Goal: Transaction & Acquisition: Purchase product/service

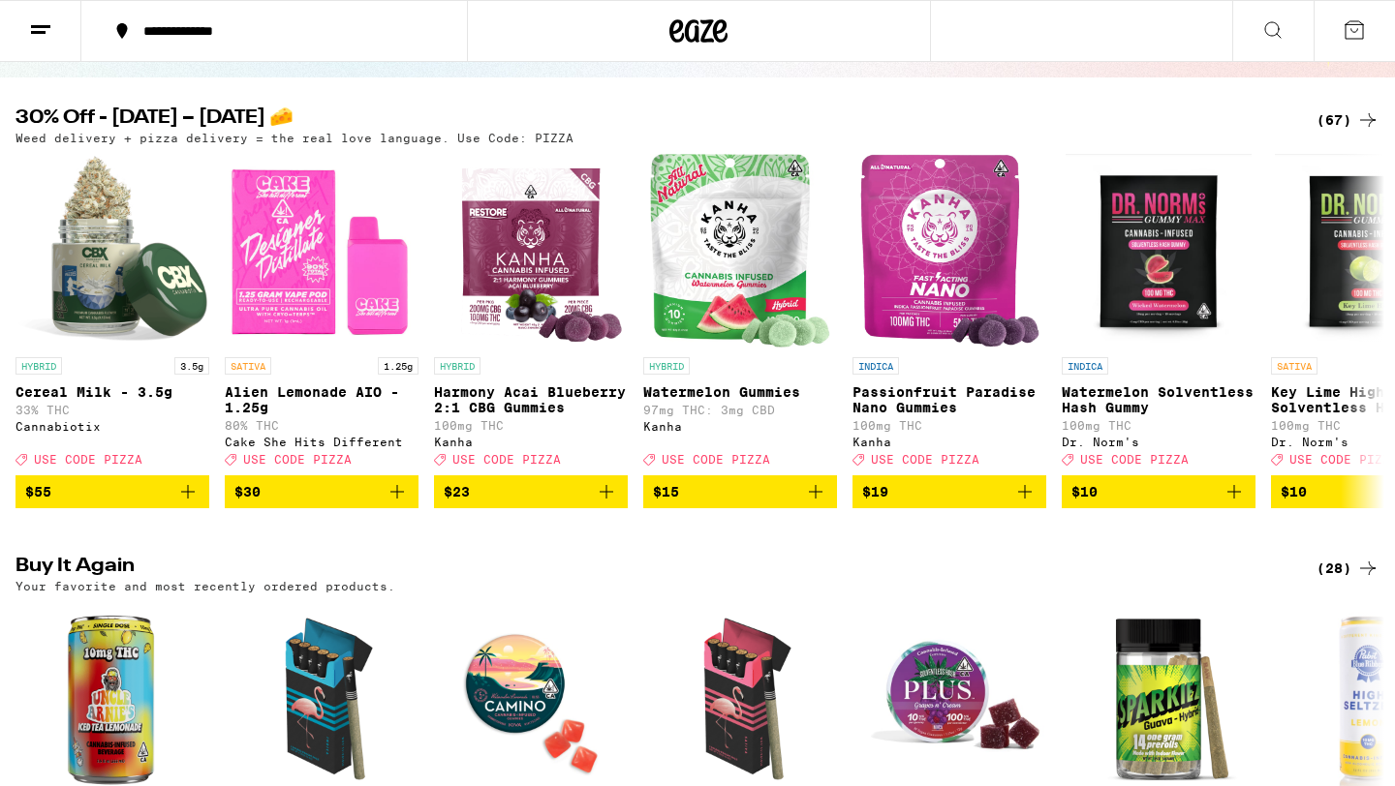
scroll to position [176, 0]
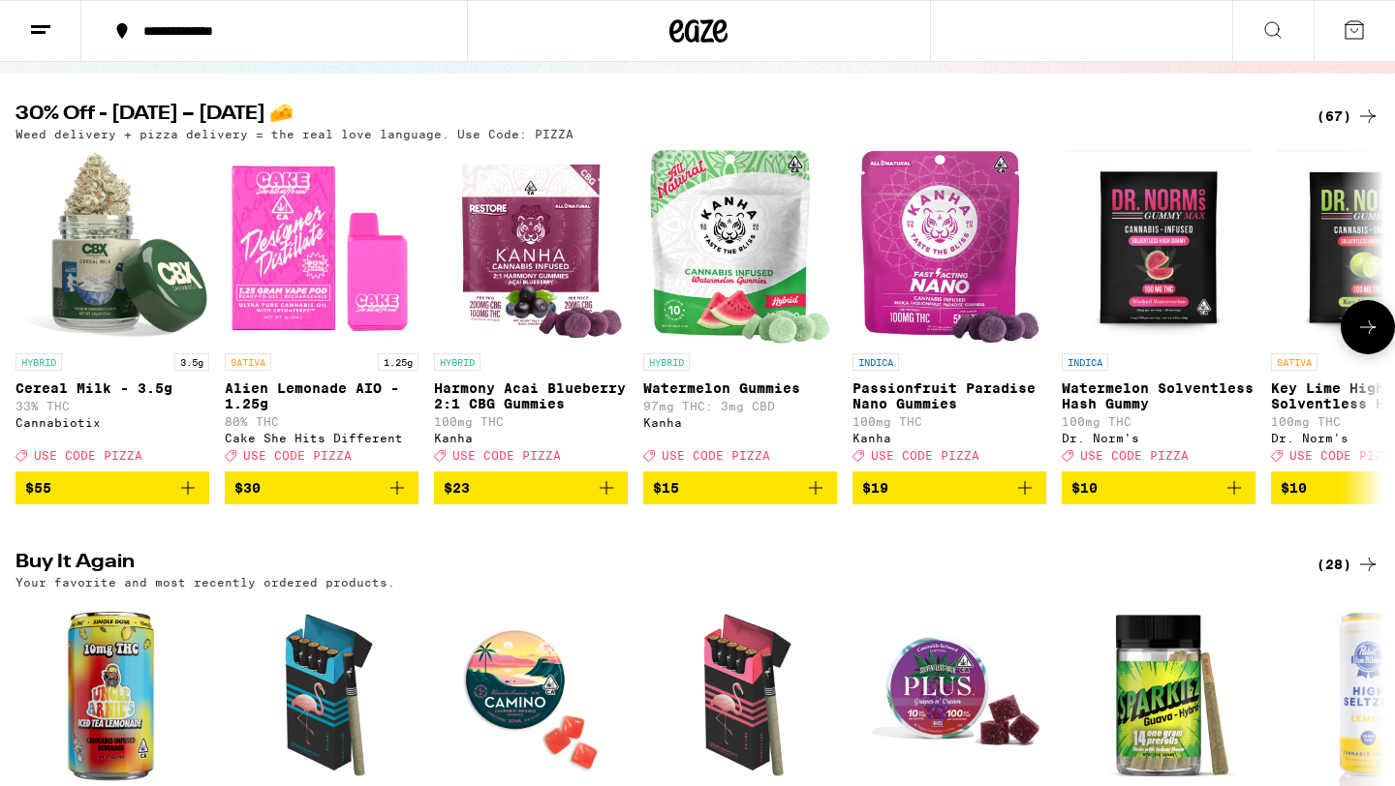
click at [1364, 333] on icon at bounding box center [1367, 327] width 23 height 23
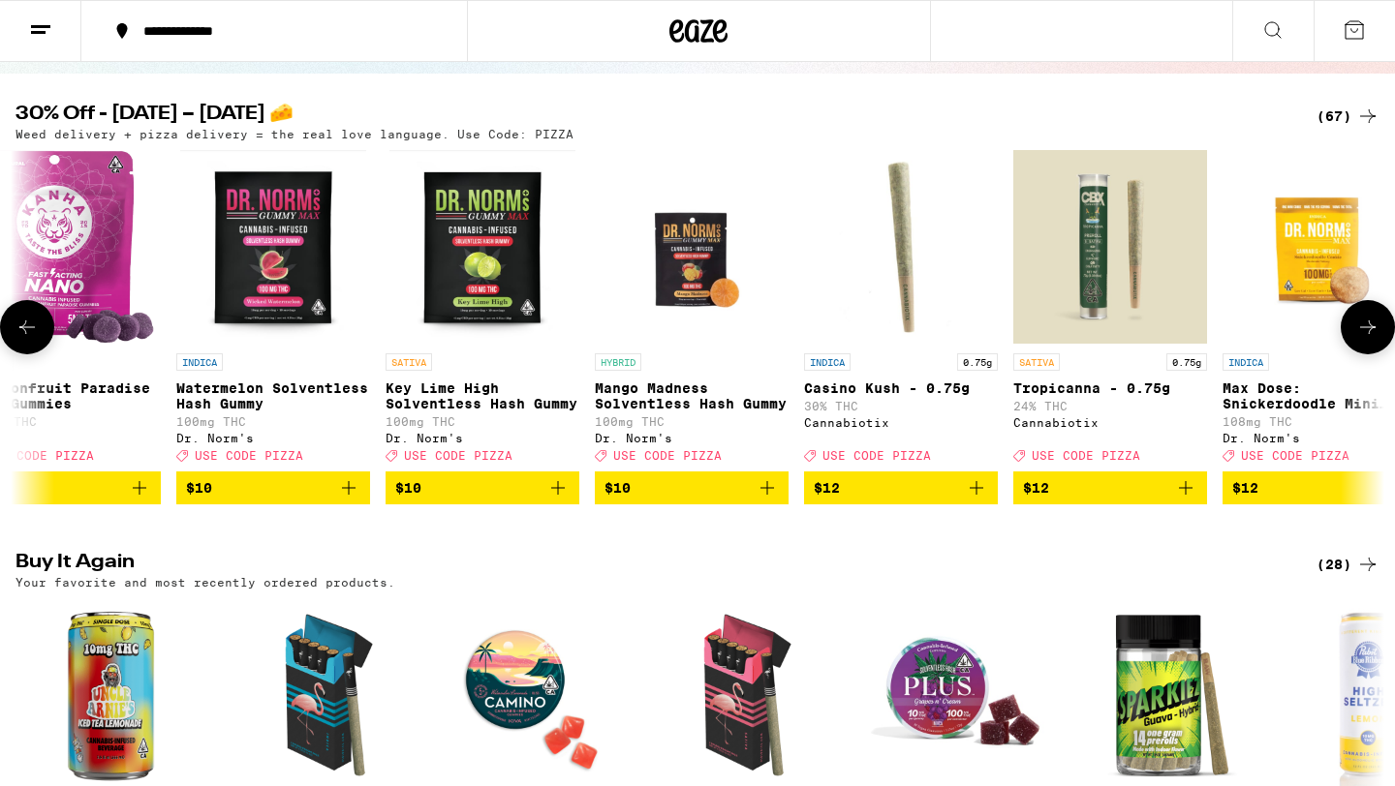
scroll to position [0, 1153]
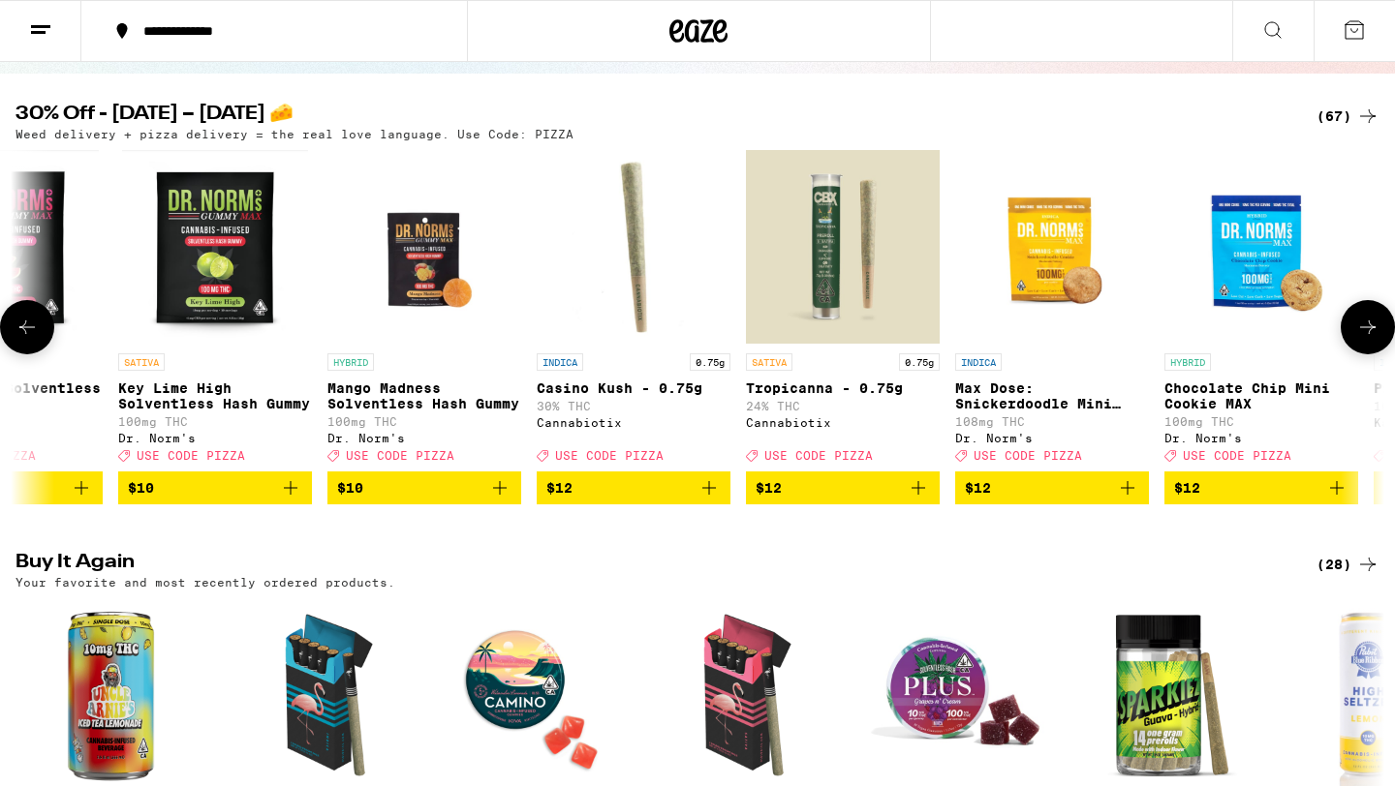
click at [1359, 325] on icon at bounding box center [1367, 327] width 23 height 23
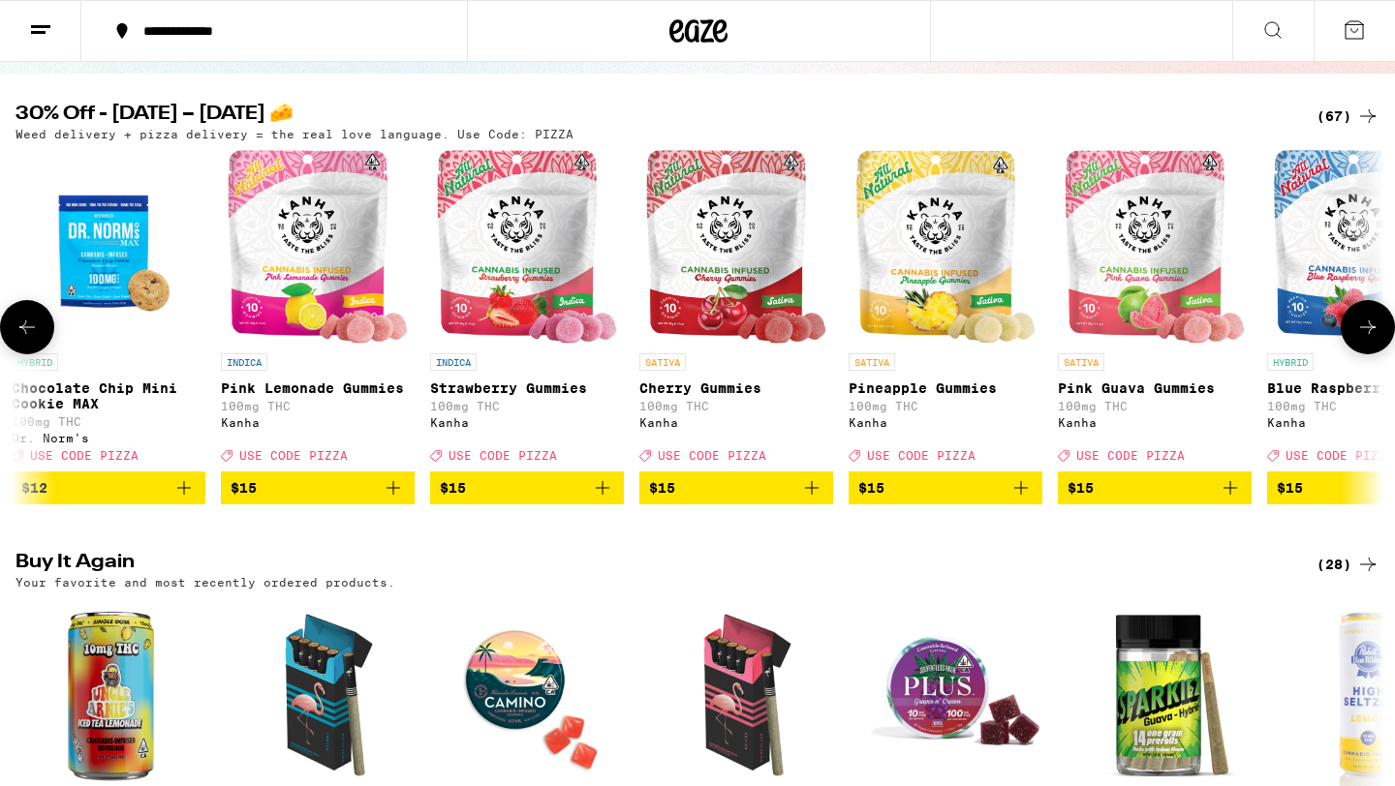
click at [1359, 325] on icon at bounding box center [1367, 327] width 23 height 23
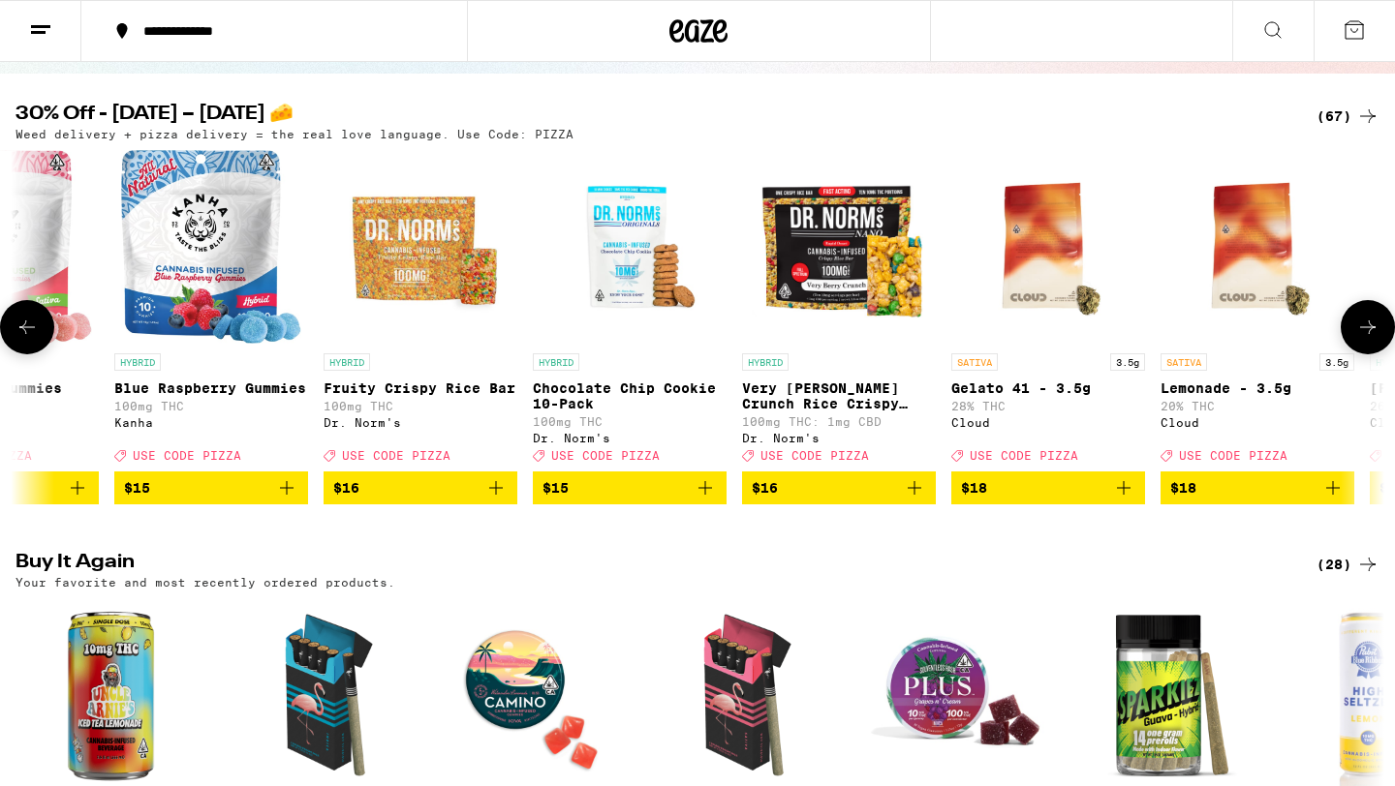
click at [1359, 325] on icon at bounding box center [1367, 327] width 23 height 23
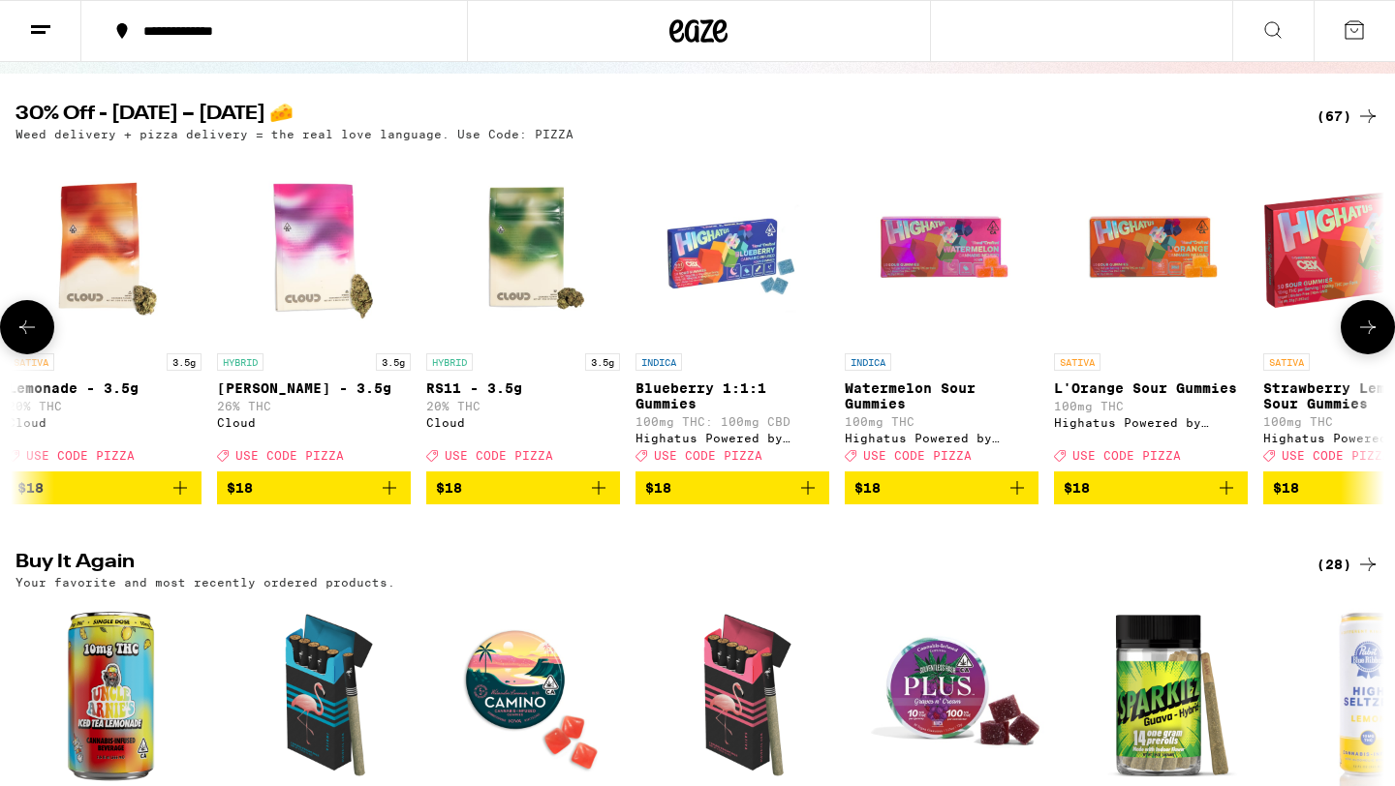
click at [1359, 325] on icon at bounding box center [1367, 327] width 23 height 23
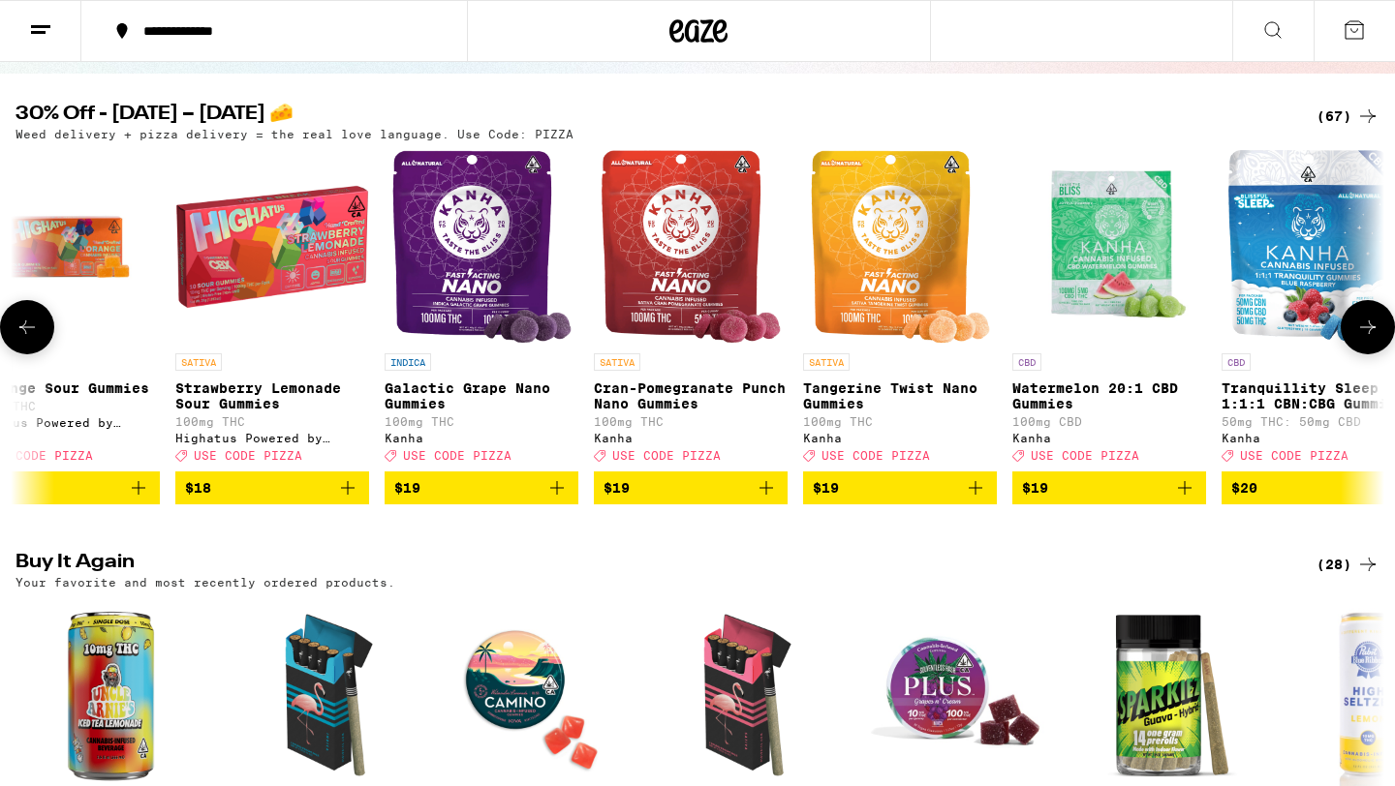
scroll to position [0, 5763]
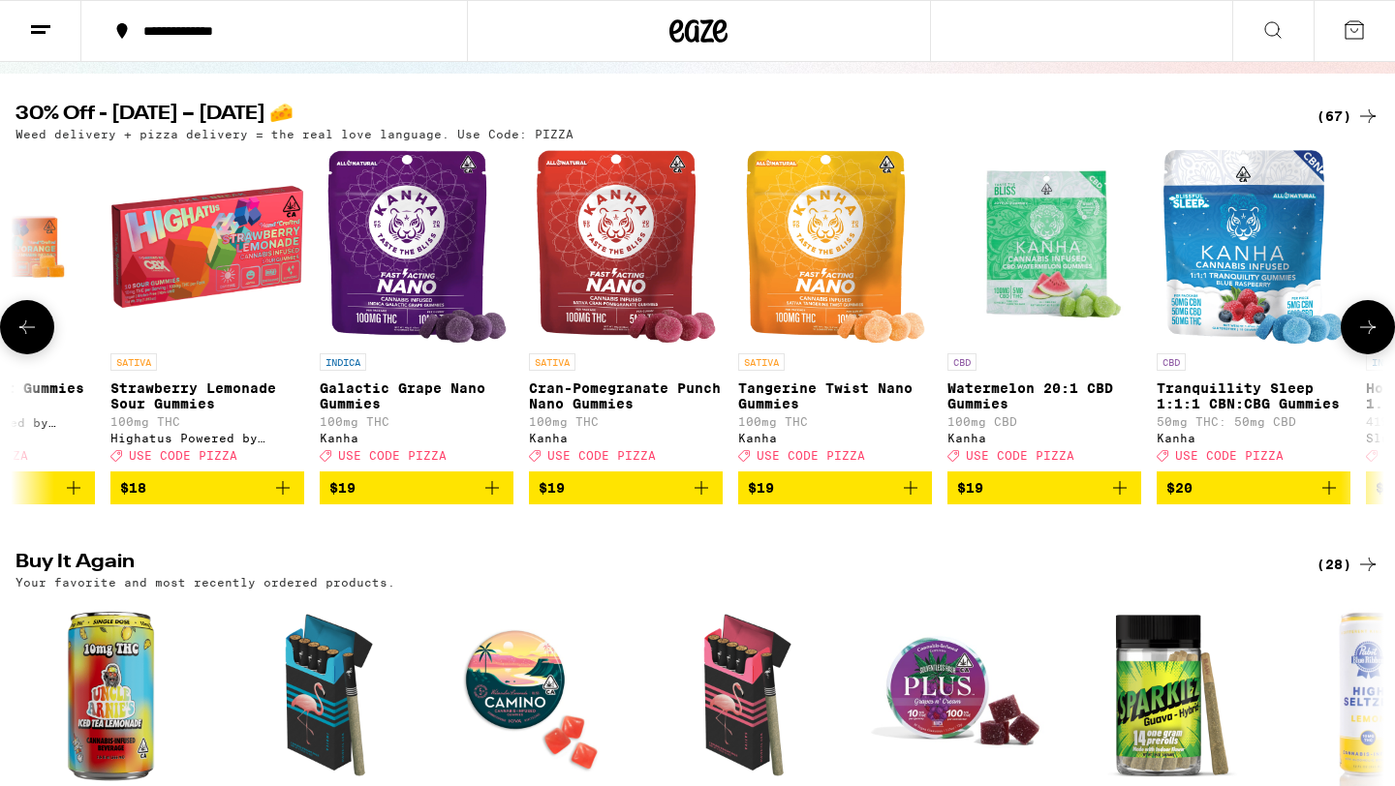
click at [1359, 325] on icon at bounding box center [1367, 327] width 23 height 23
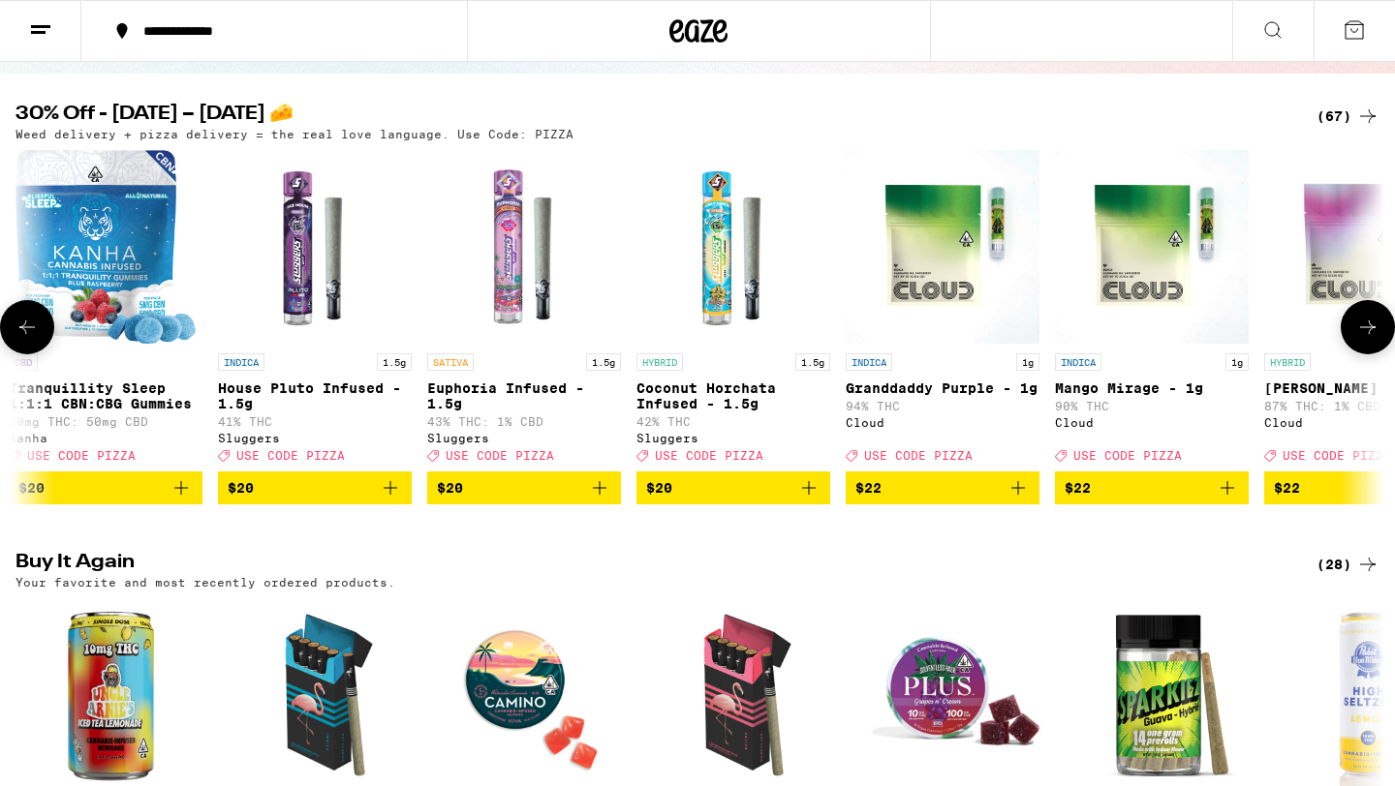
scroll to position [0, 6915]
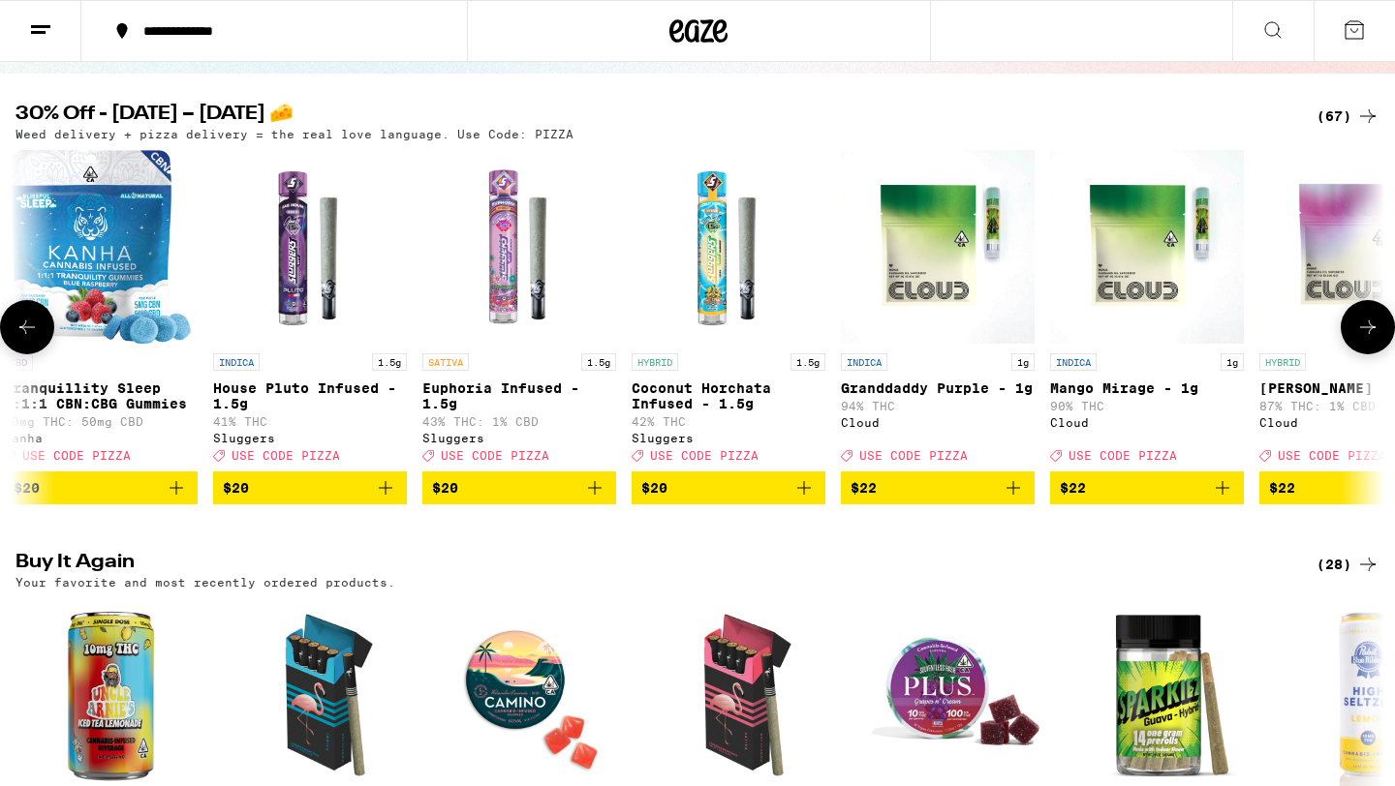
click at [1359, 325] on icon at bounding box center [1367, 327] width 23 height 23
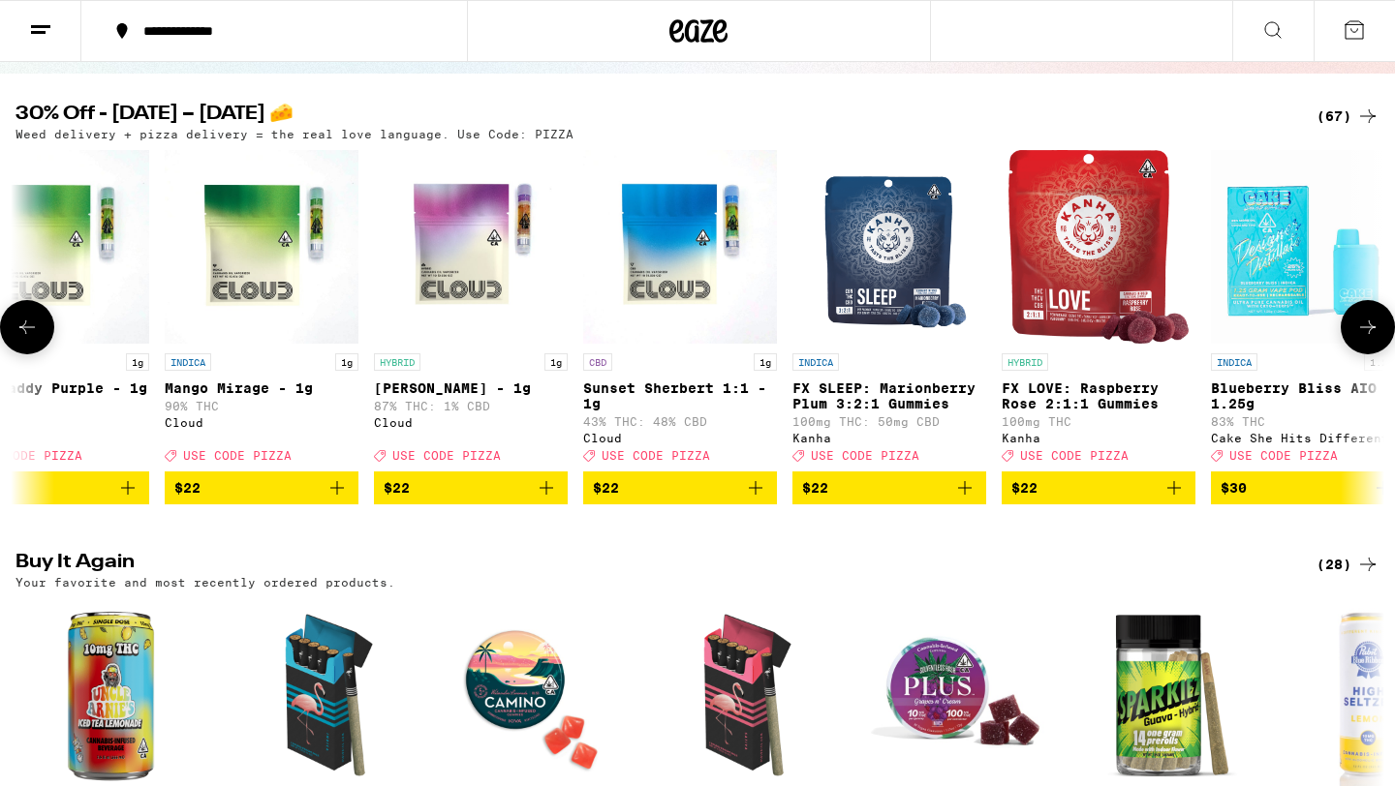
scroll to position [0, 8068]
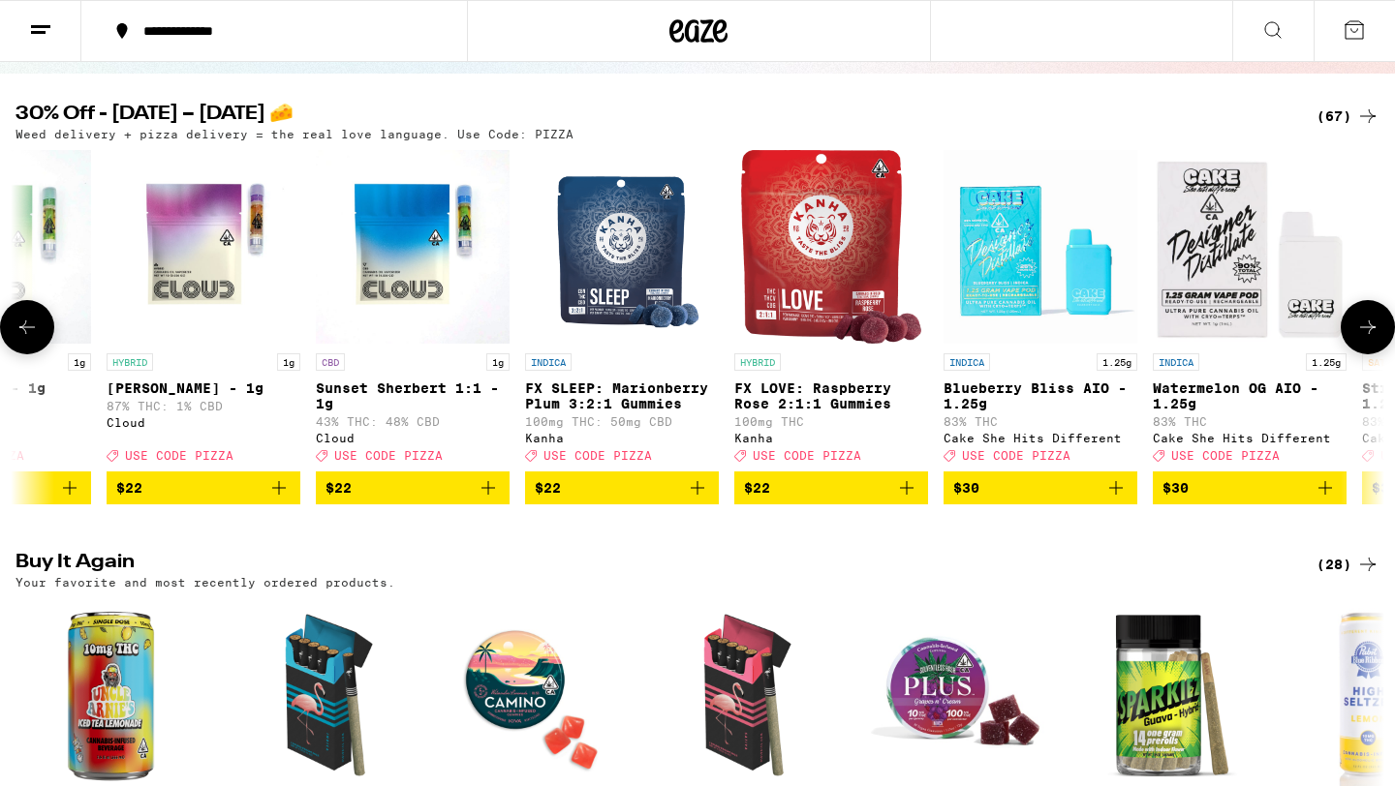
click at [1359, 325] on icon at bounding box center [1367, 327] width 23 height 23
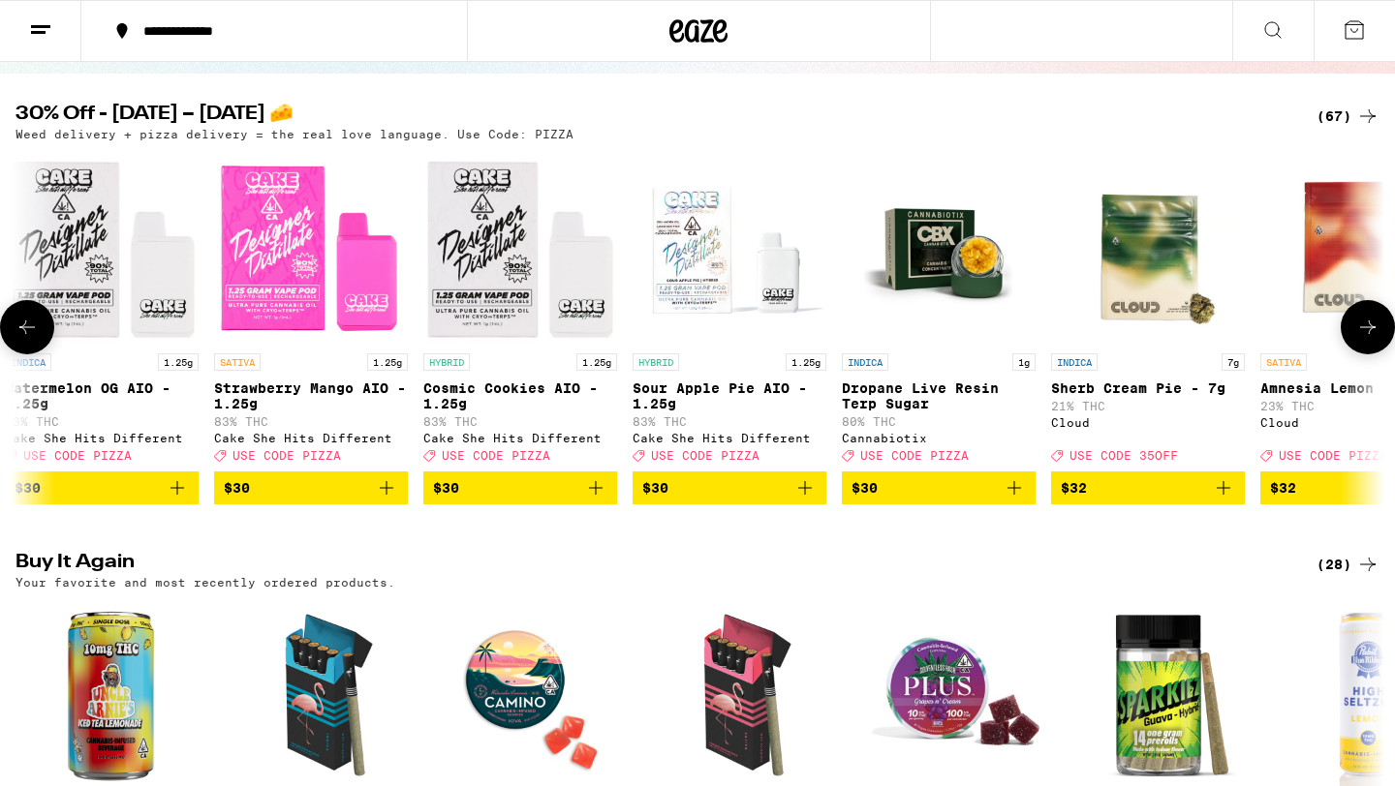
scroll to position [0, 9221]
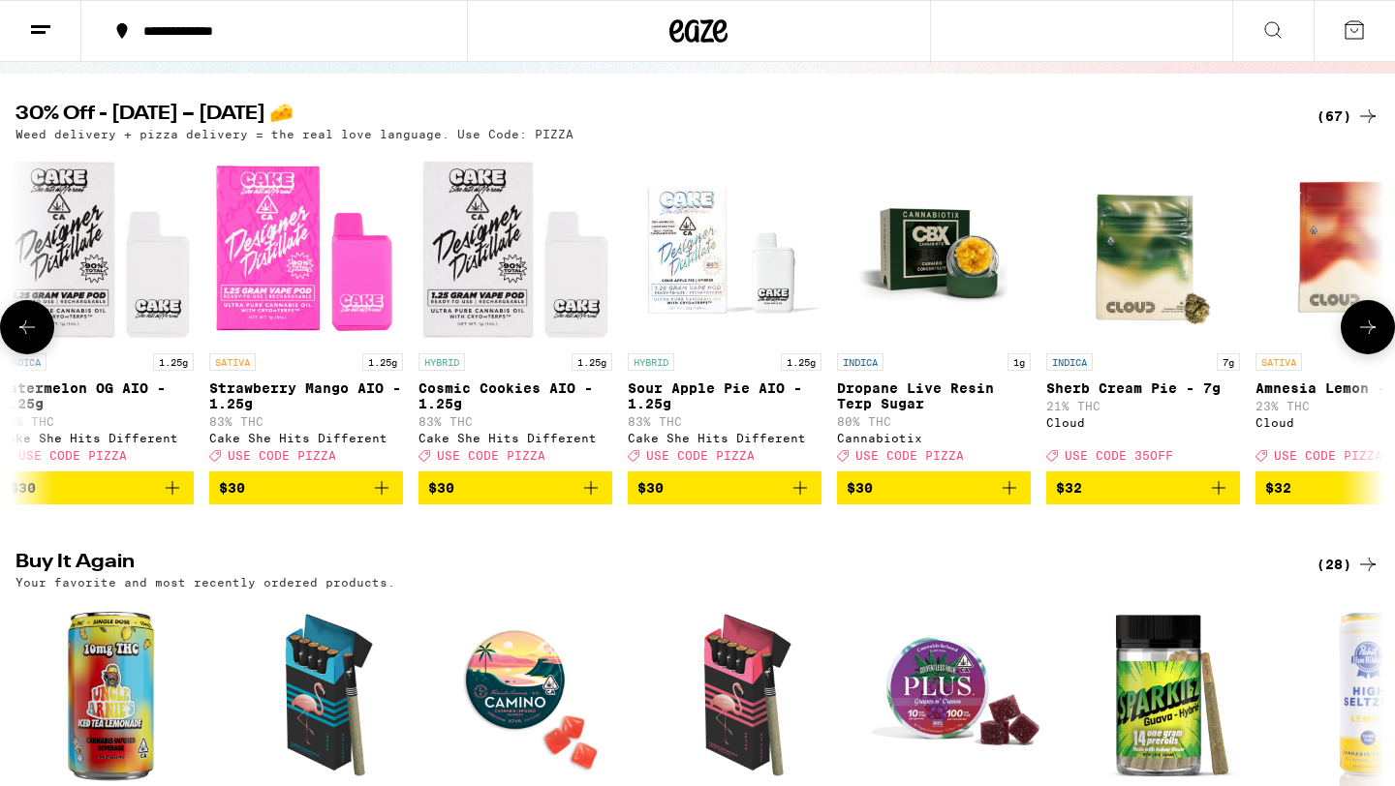
click at [708, 286] on img "Open page for Sour Apple Pie AIO - 1.25g from Cake She Hits Different" at bounding box center [725, 247] width 194 height 194
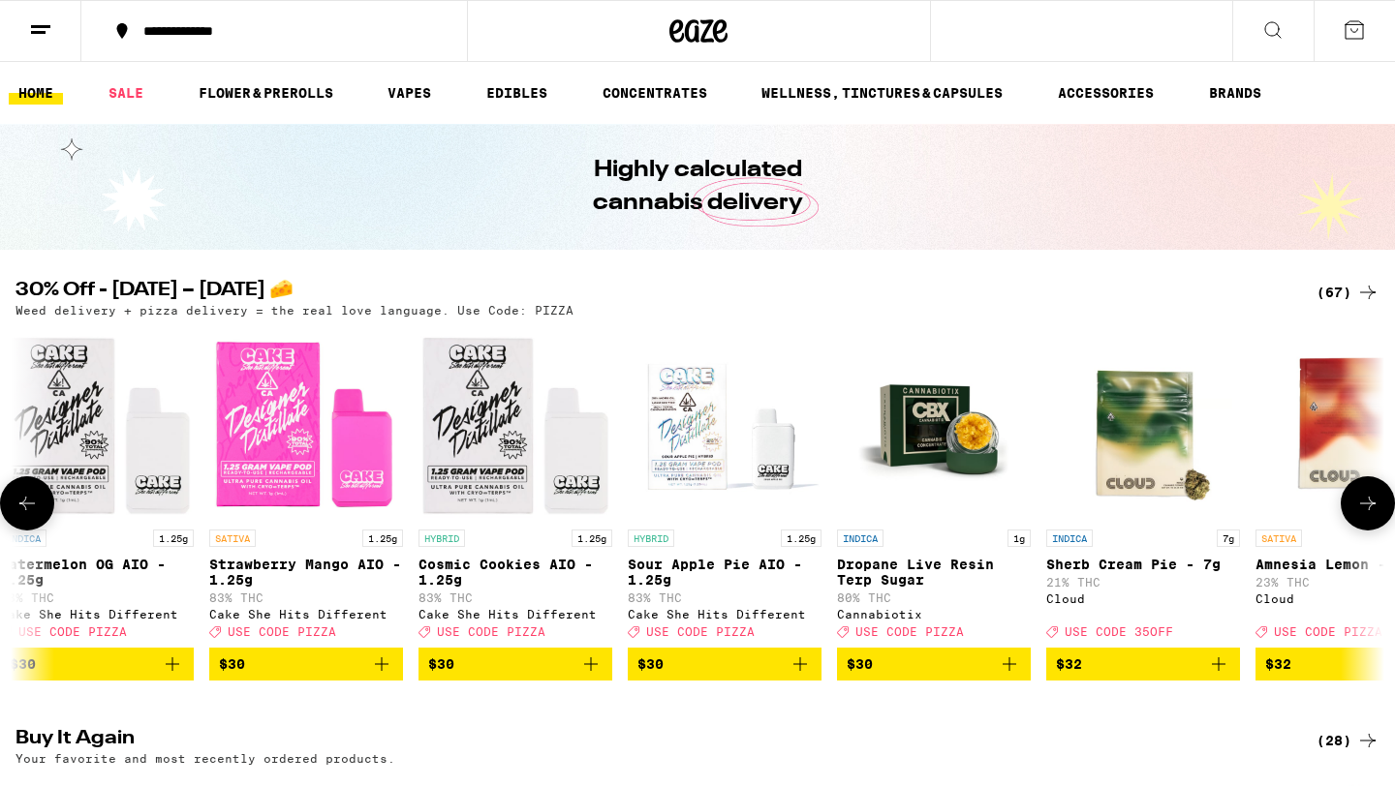
click at [44, 508] on button at bounding box center [27, 504] width 54 height 54
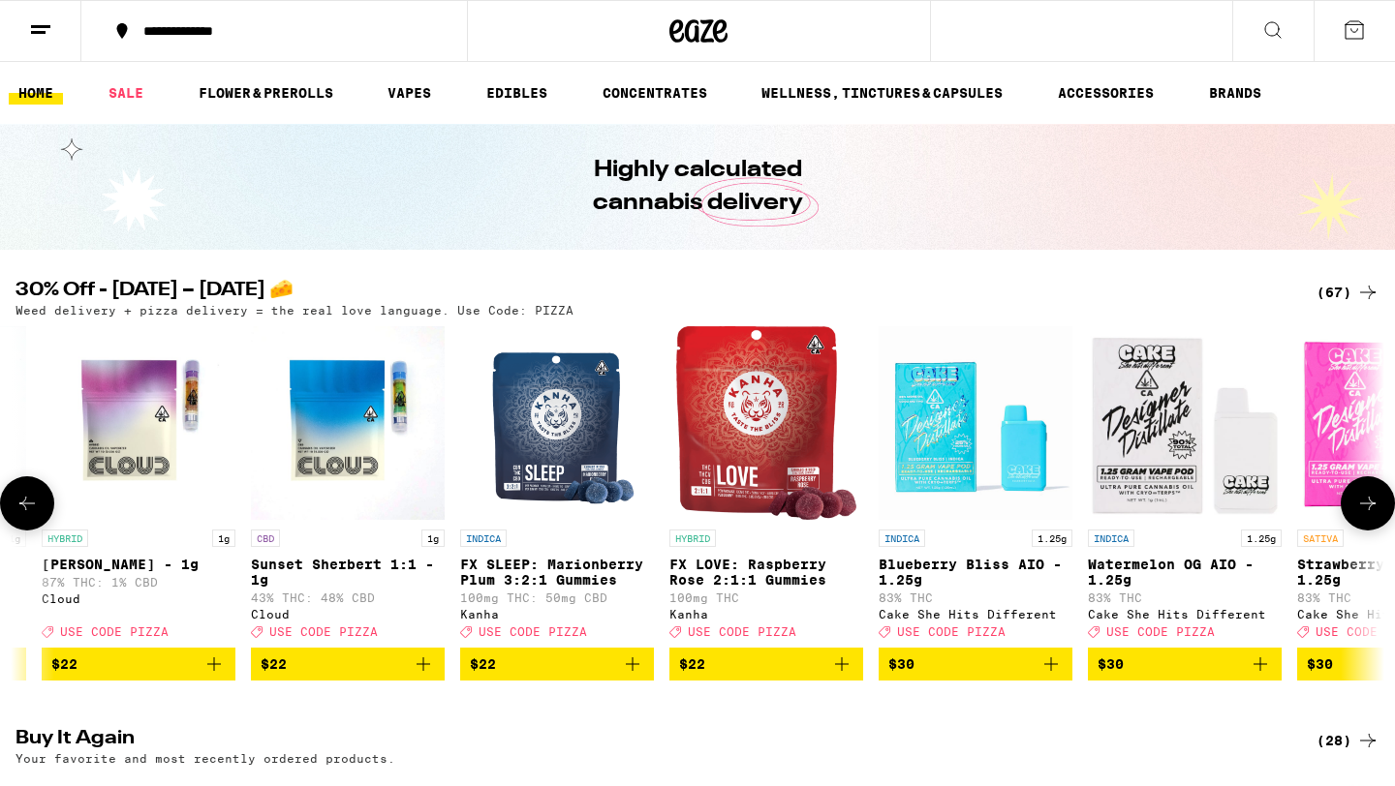
scroll to position [0, 8068]
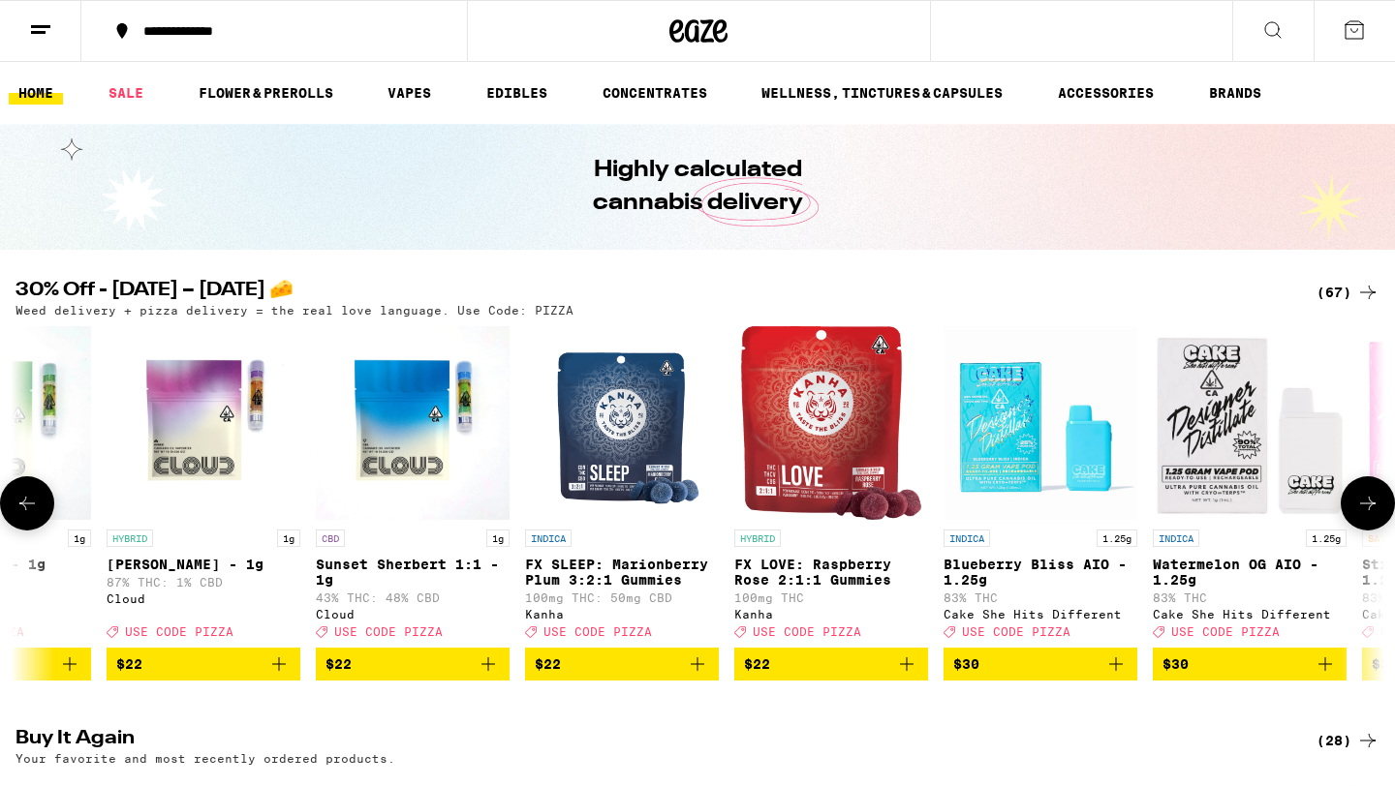
click at [1225, 676] on span "$30" at bounding box center [1249, 664] width 174 height 23
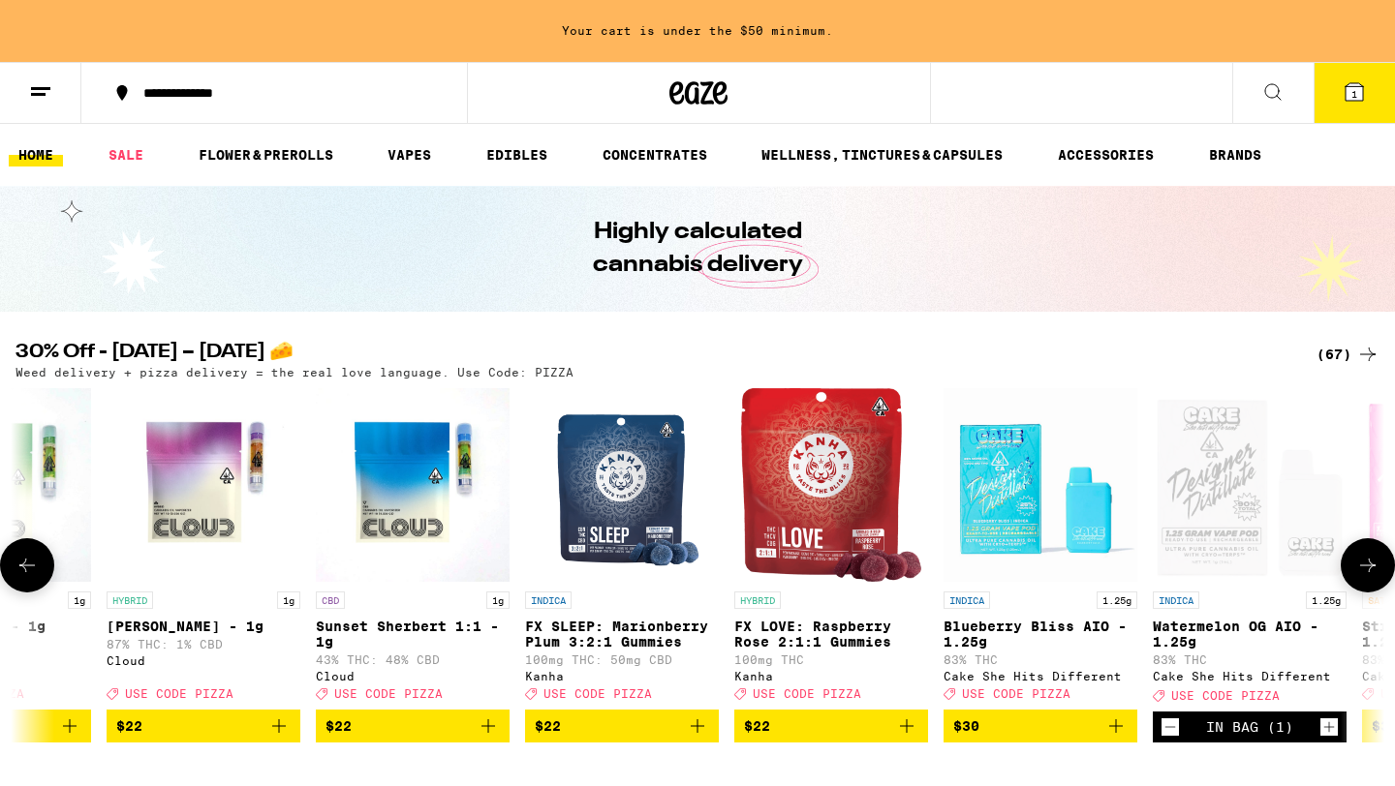
click at [1370, 577] on icon at bounding box center [1367, 565] width 23 height 23
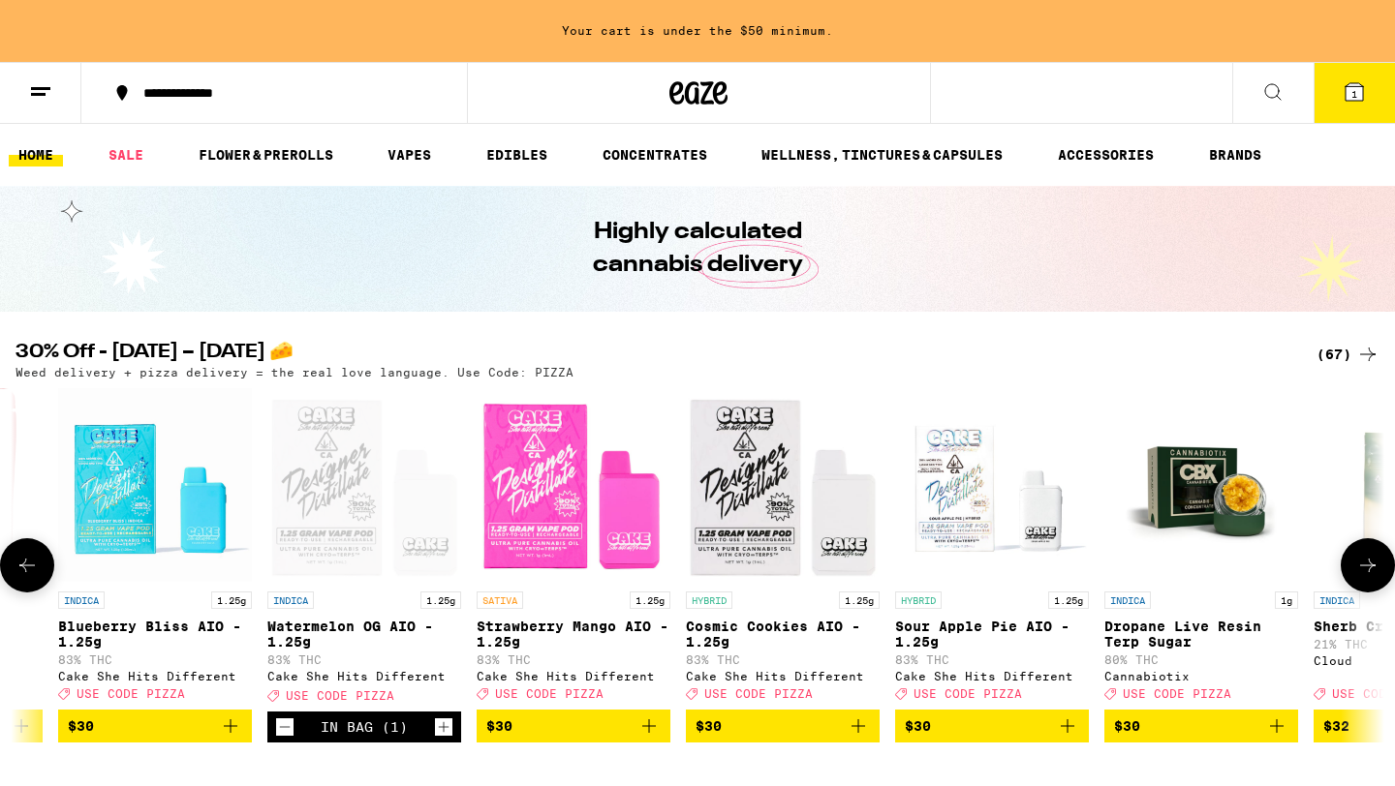
scroll to position [0, 9221]
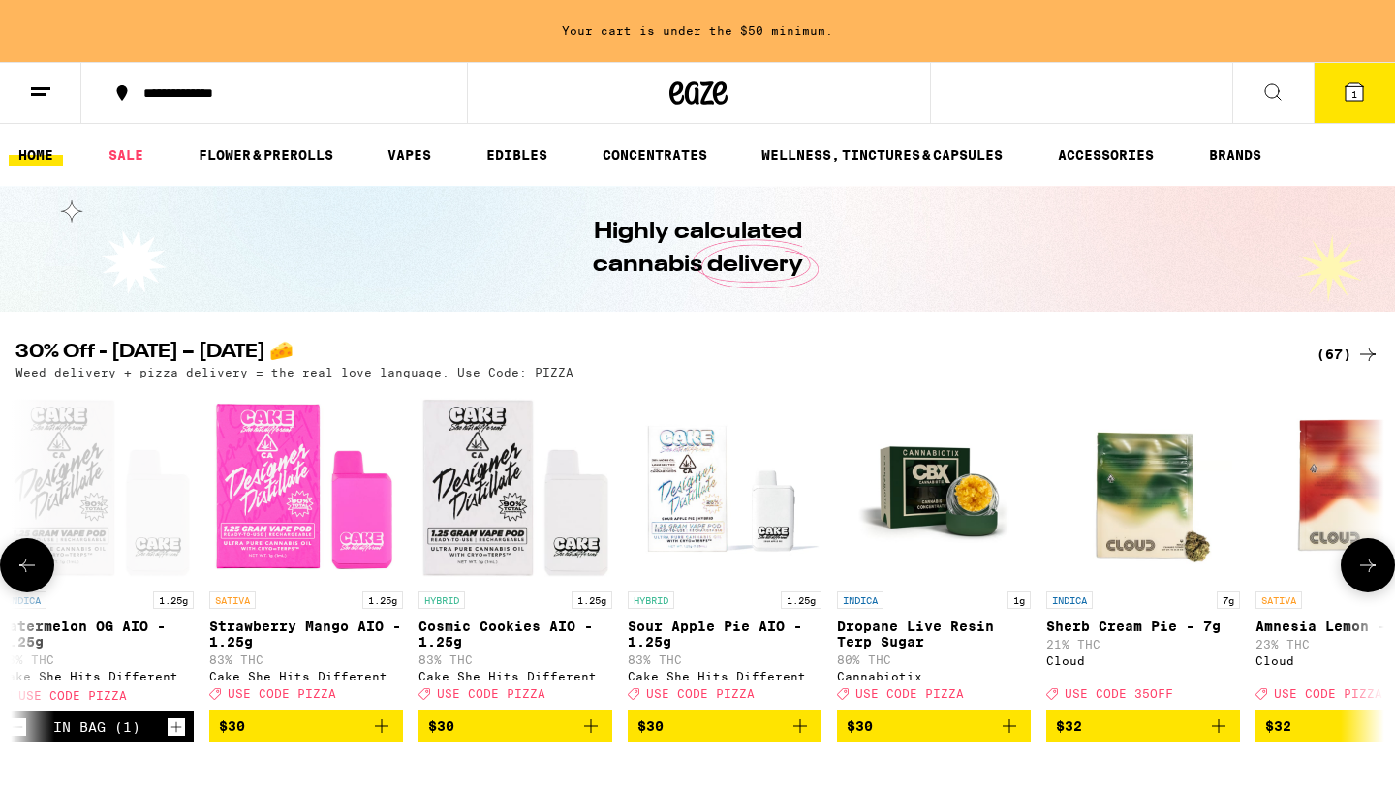
click at [1359, 574] on icon at bounding box center [1367, 565] width 23 height 23
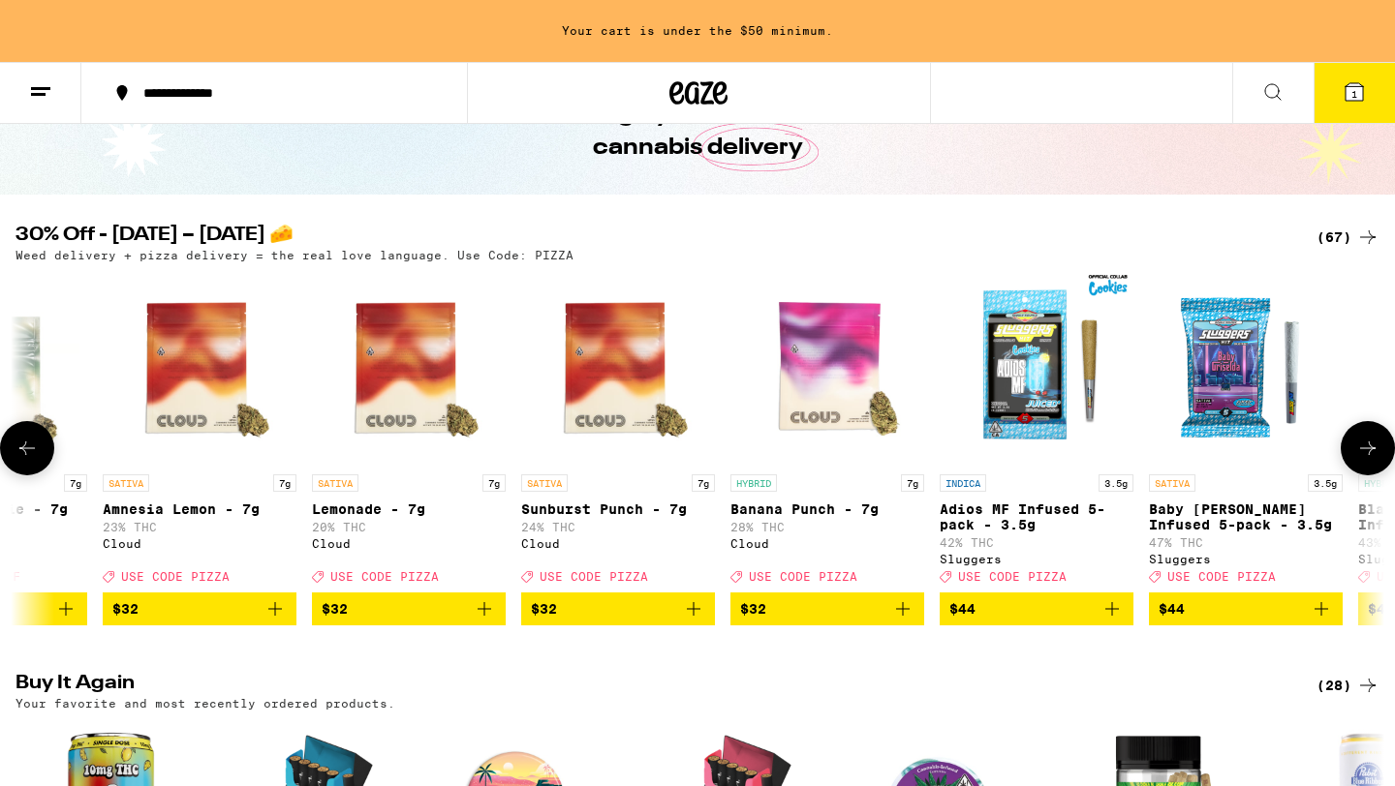
scroll to position [120, 0]
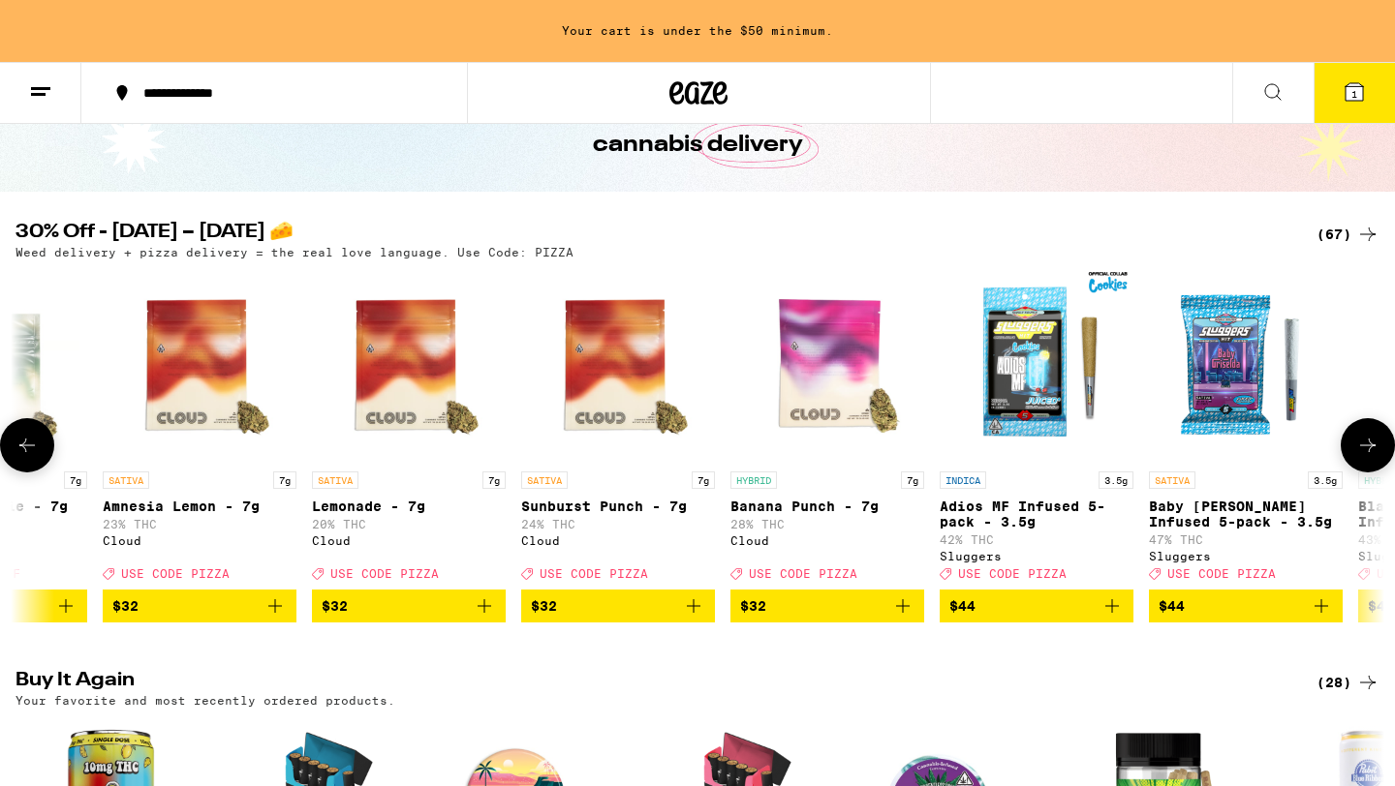
click at [1206, 618] on span "$44" at bounding box center [1245, 606] width 174 height 23
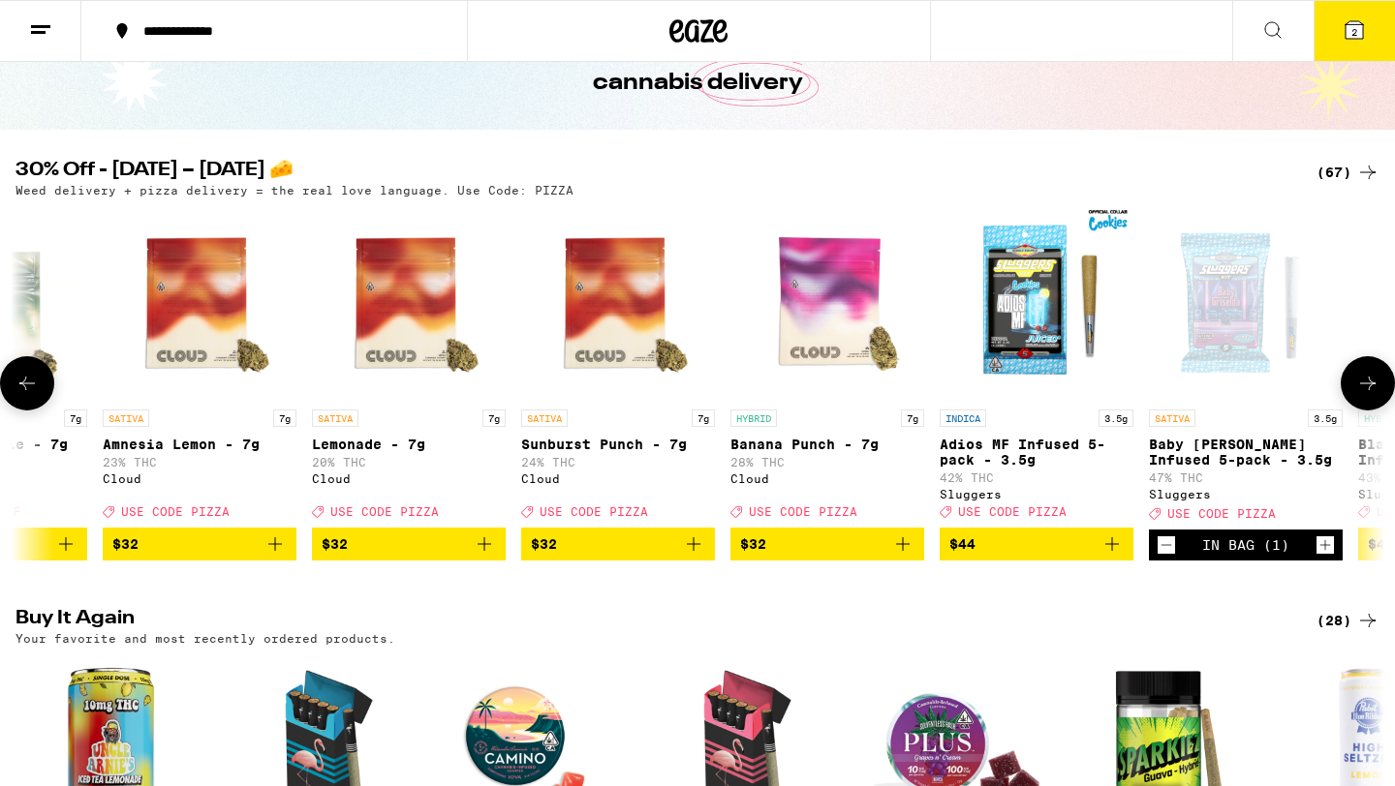
scroll to position [58, 0]
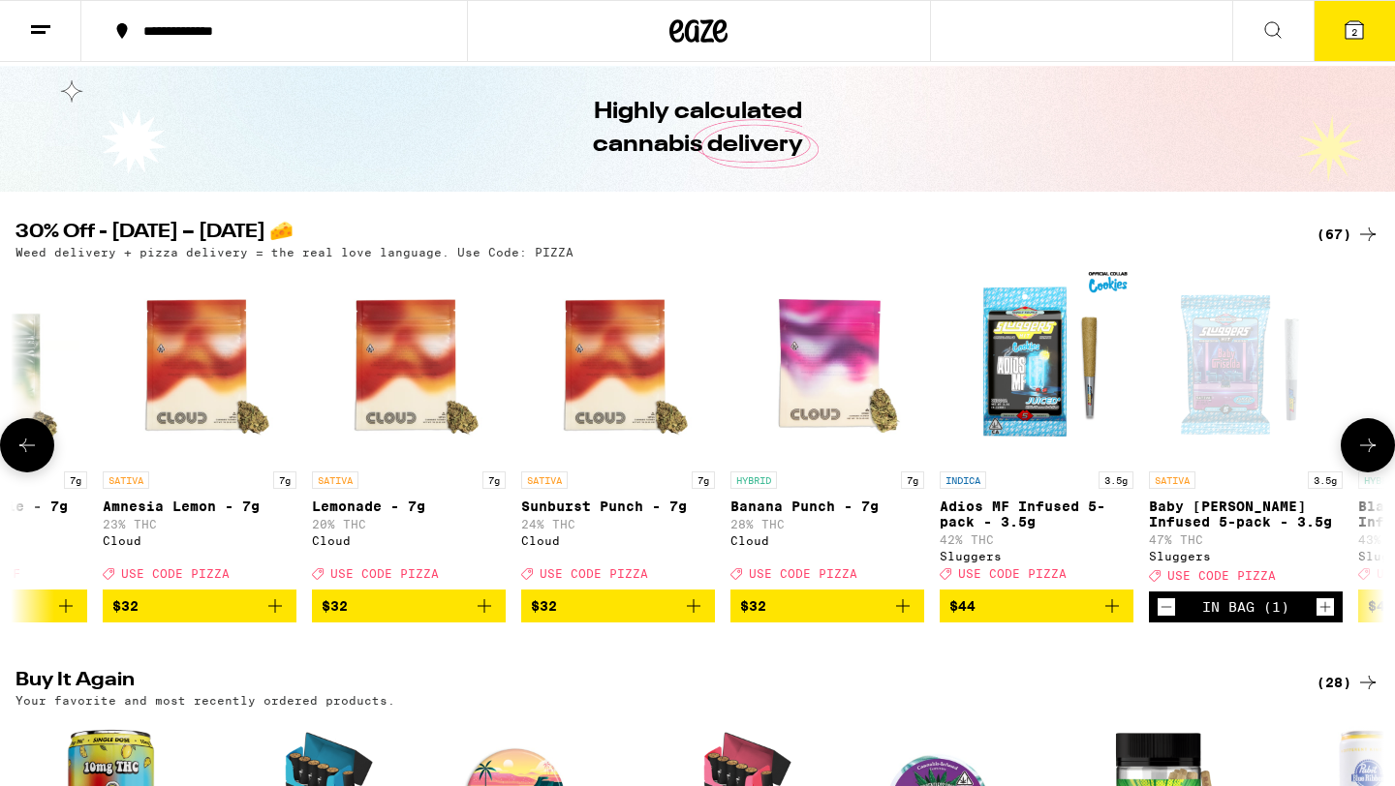
click at [1369, 447] on icon at bounding box center [1367, 445] width 23 height 23
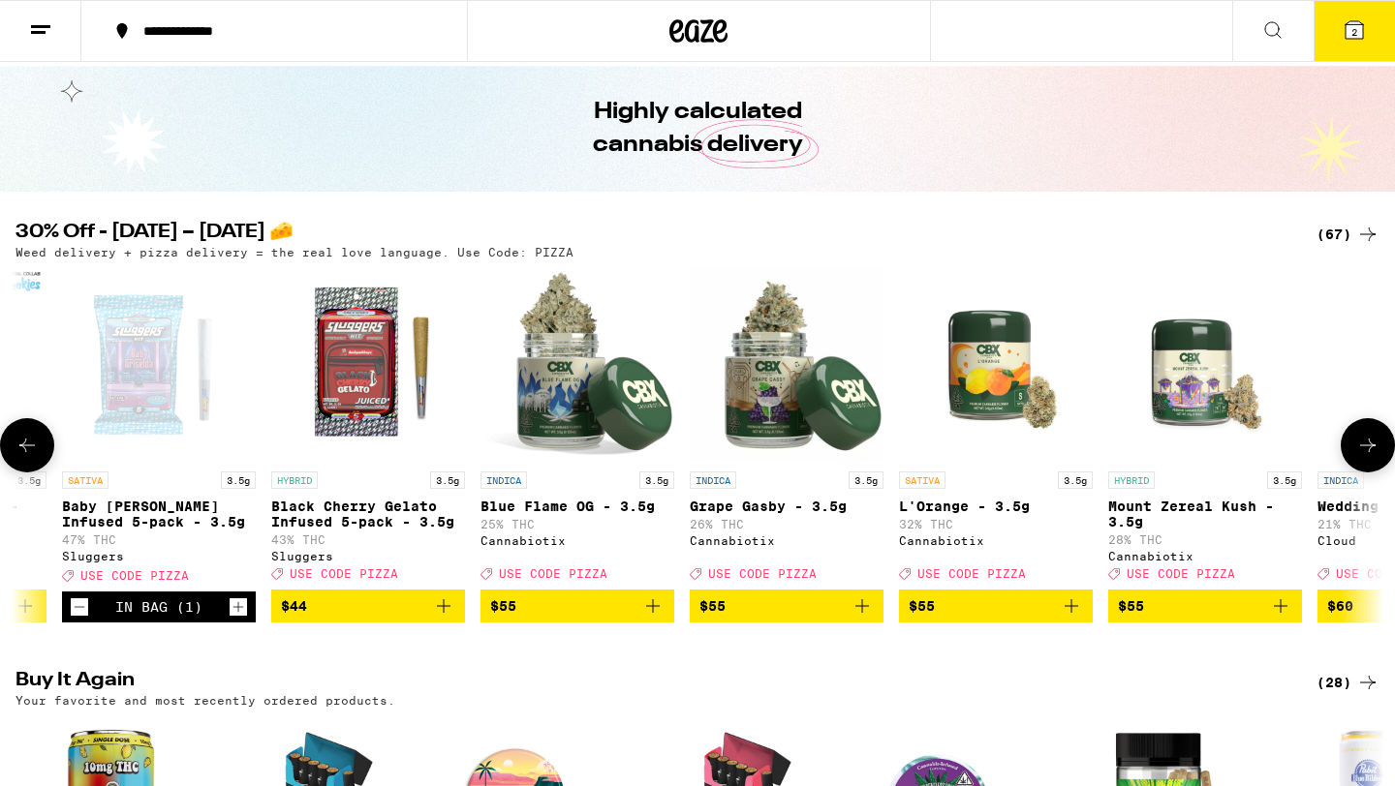
scroll to position [0, 11526]
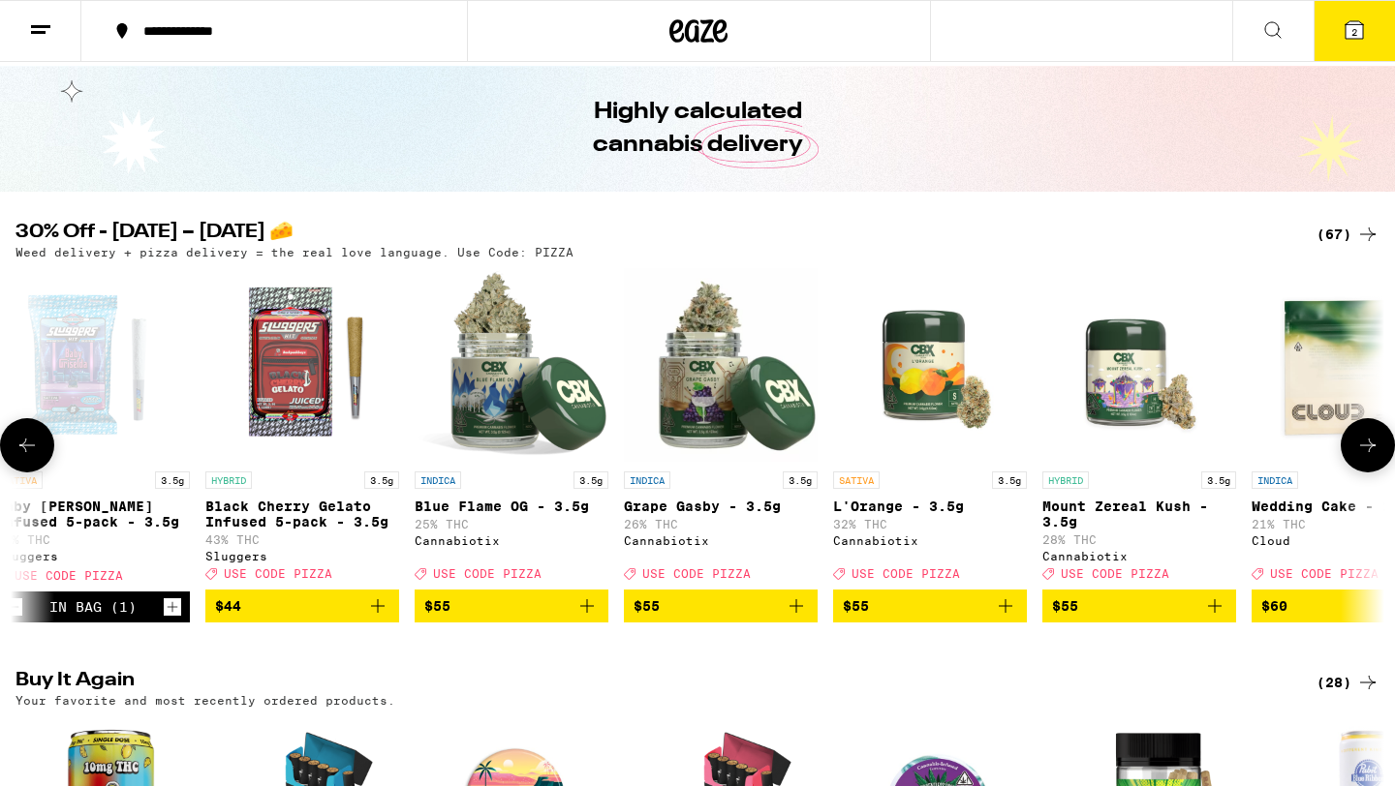
click at [1368, 447] on icon at bounding box center [1367, 445] width 23 height 23
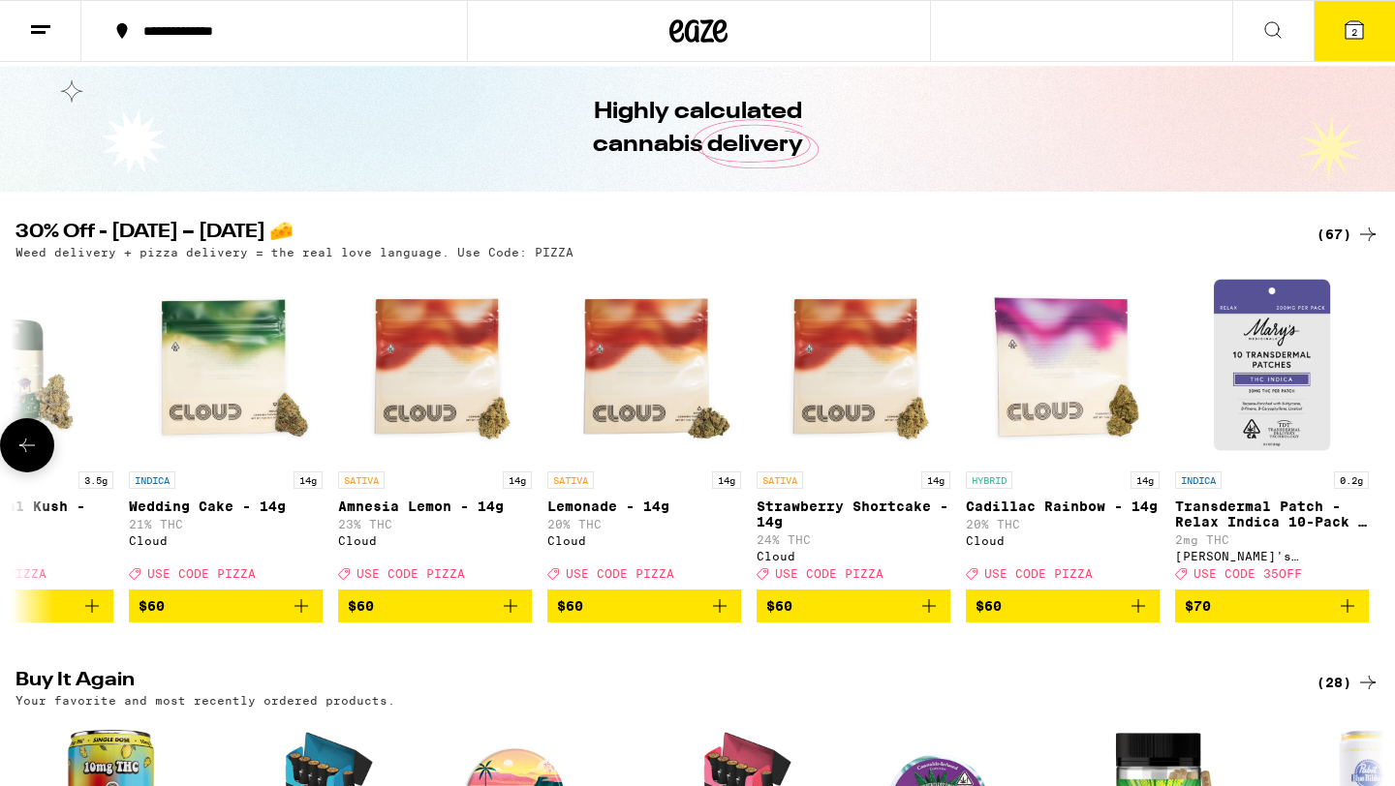
scroll to position [0, 12653]
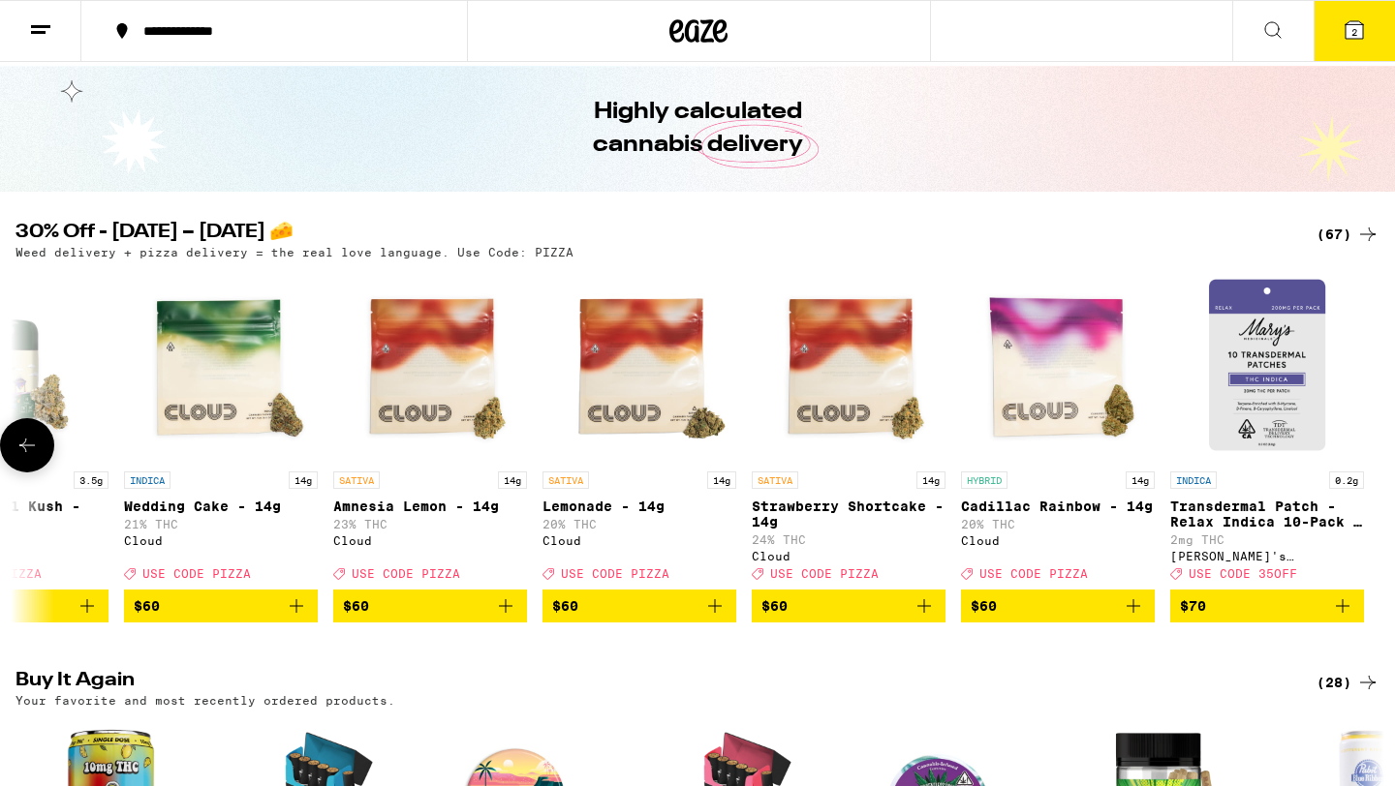
click at [1368, 447] on div at bounding box center [1367, 445] width 54 height 54
click at [31, 452] on icon at bounding box center [26, 445] width 23 height 23
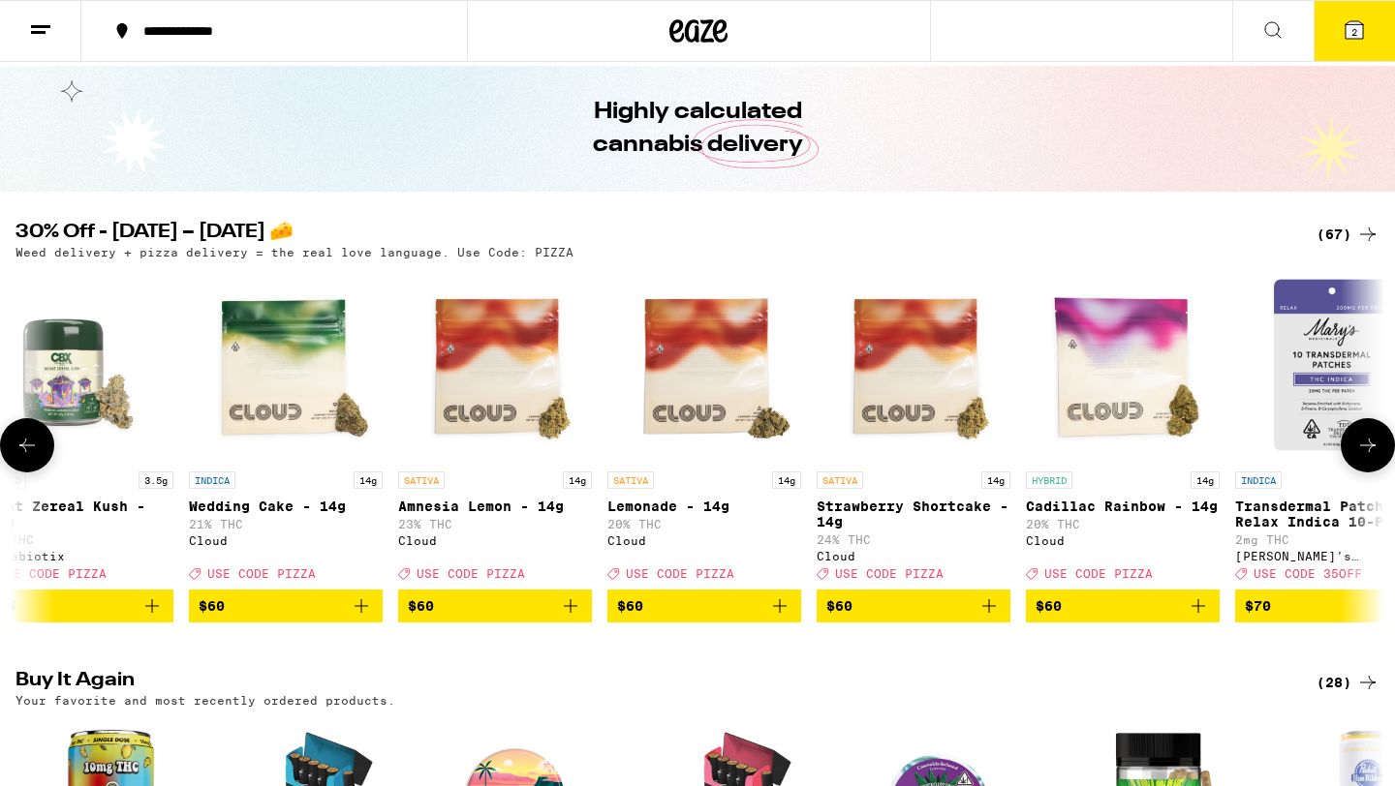
click at [31, 452] on icon at bounding box center [26, 445] width 23 height 23
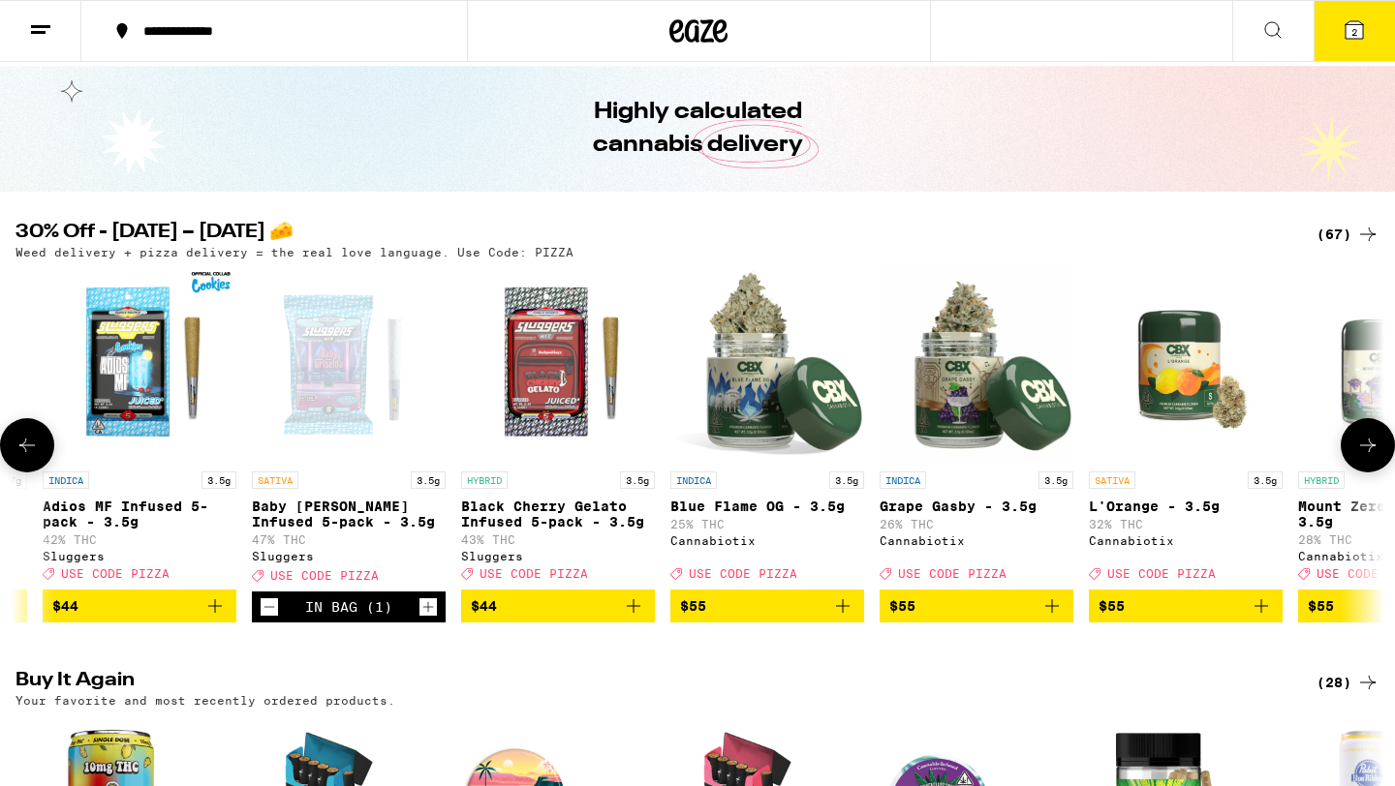
click at [31, 452] on icon at bounding box center [26, 445] width 23 height 23
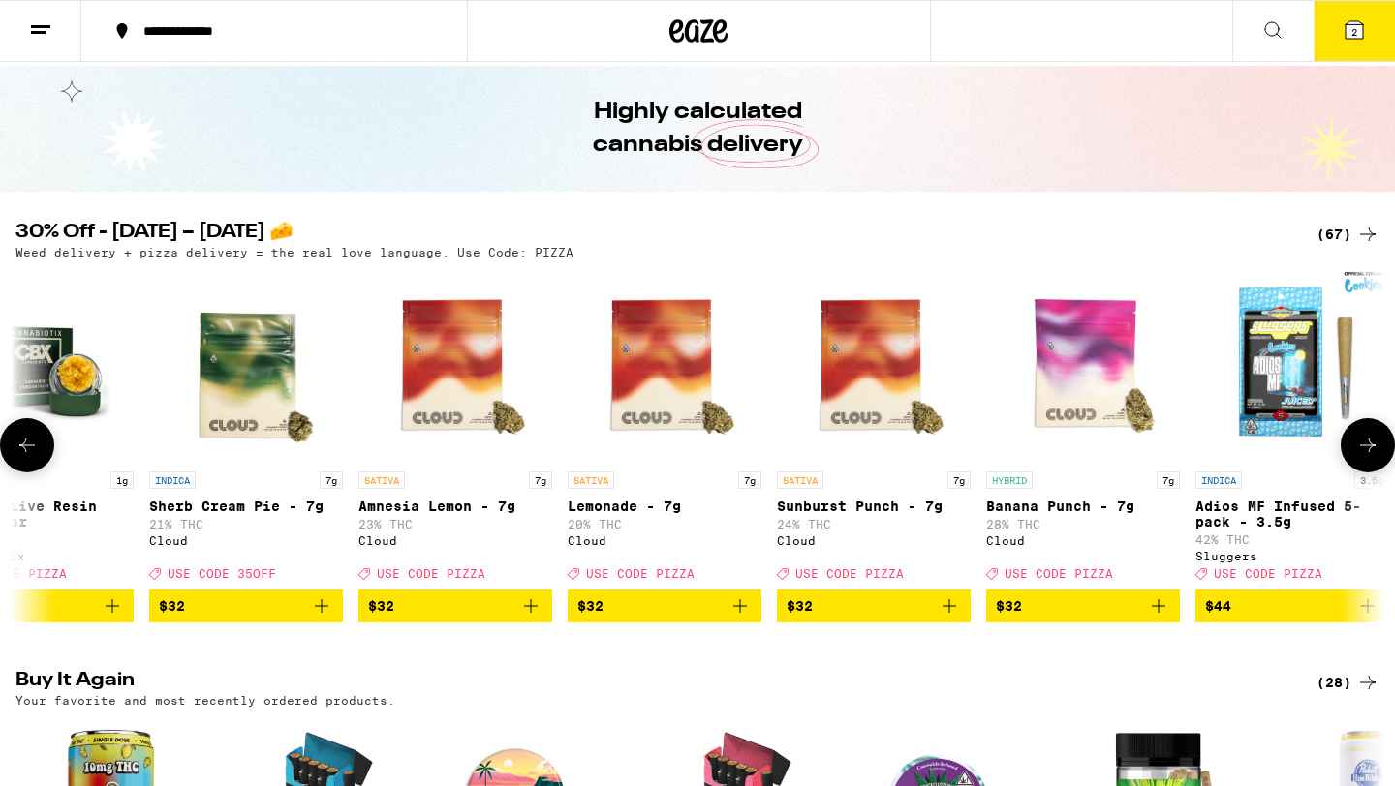
click at [31, 452] on icon at bounding box center [26, 445] width 23 height 23
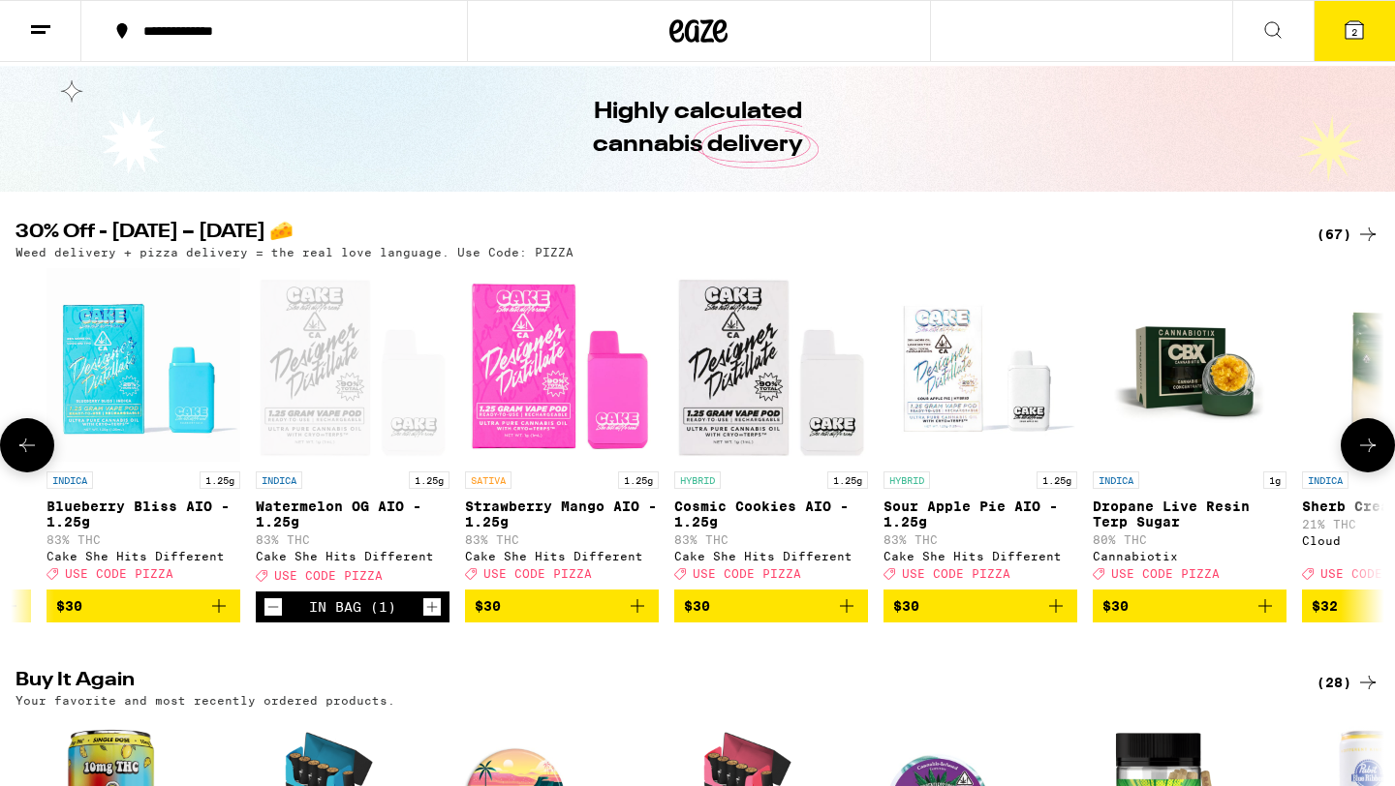
click at [31, 452] on icon at bounding box center [26, 445] width 23 height 23
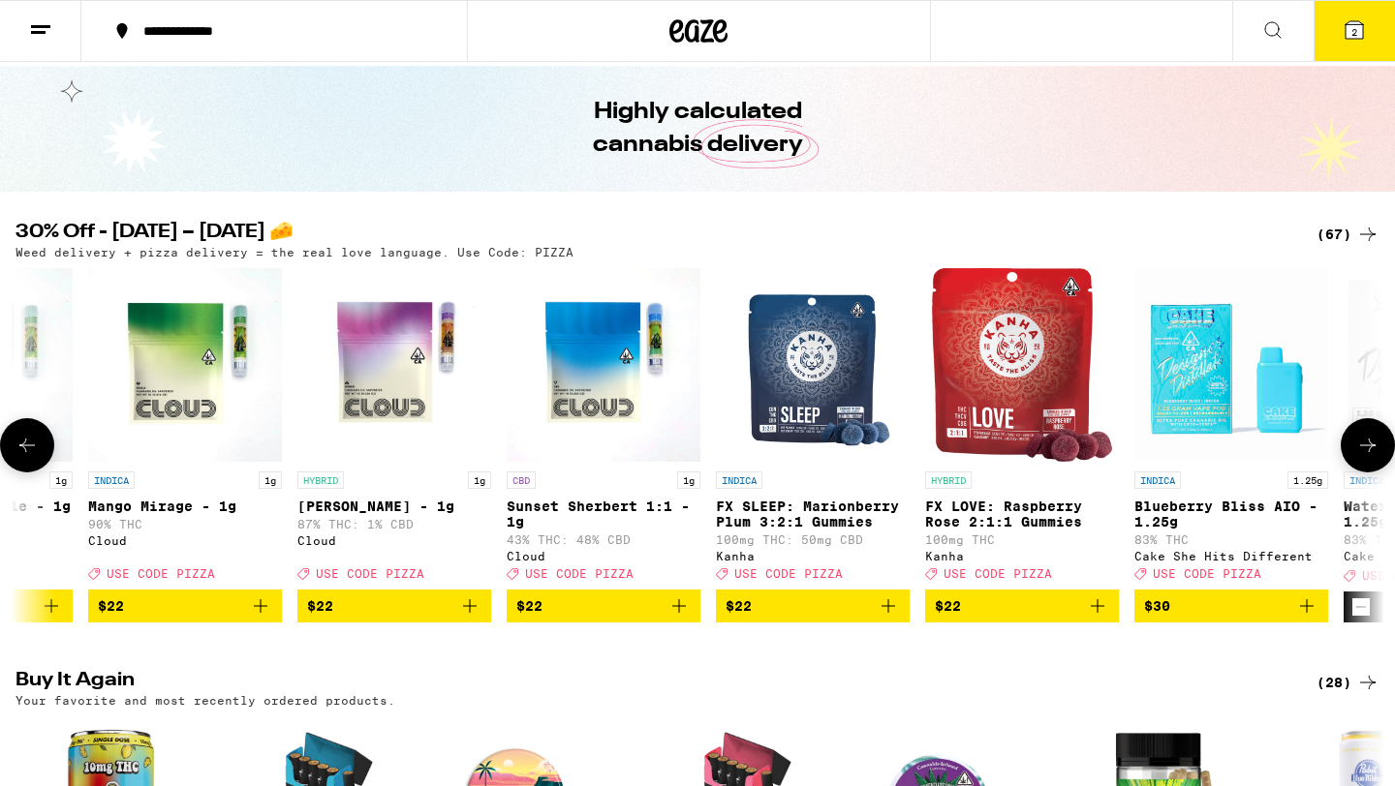
scroll to position [0, 7812]
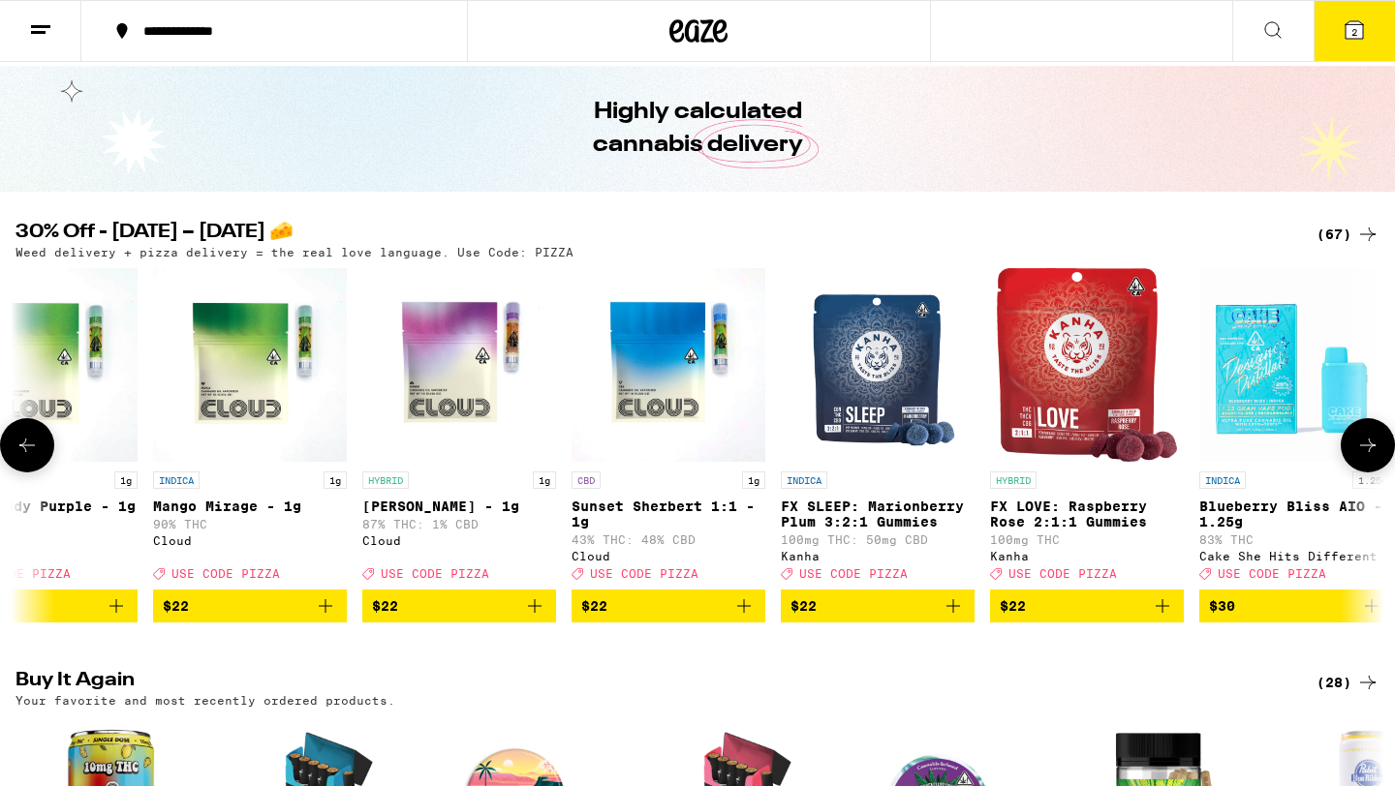
click at [31, 452] on icon at bounding box center [26, 445] width 23 height 23
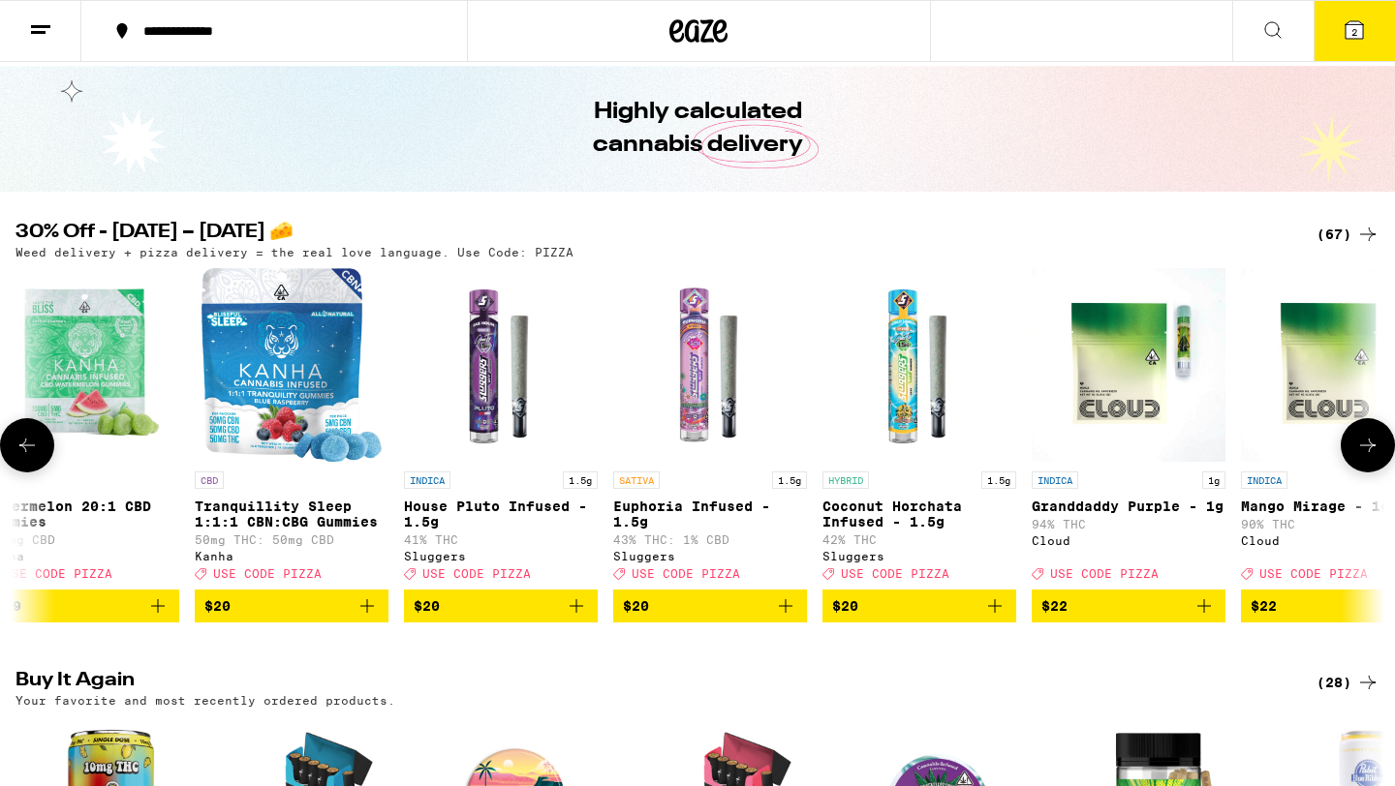
scroll to position [0, 6660]
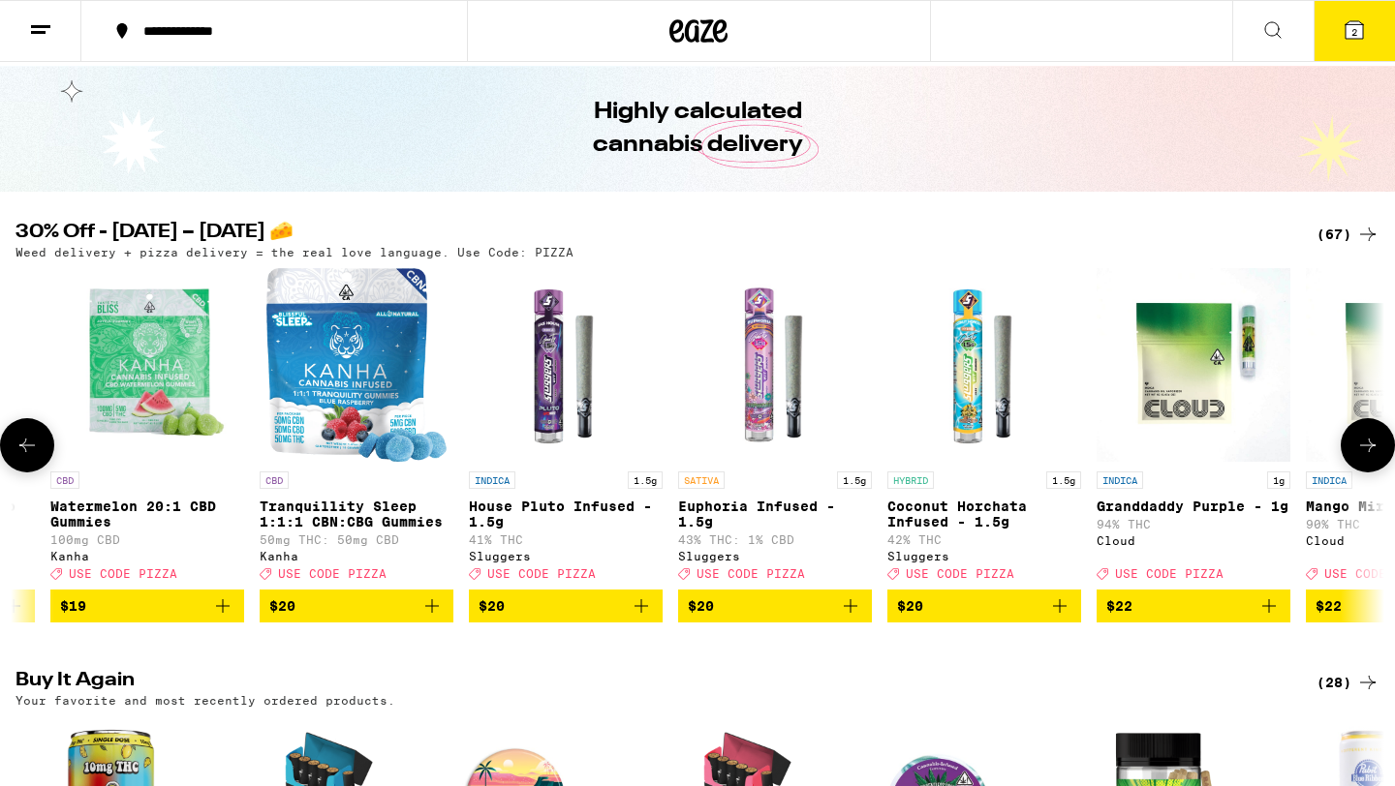
click at [31, 452] on icon at bounding box center [26, 445] width 23 height 23
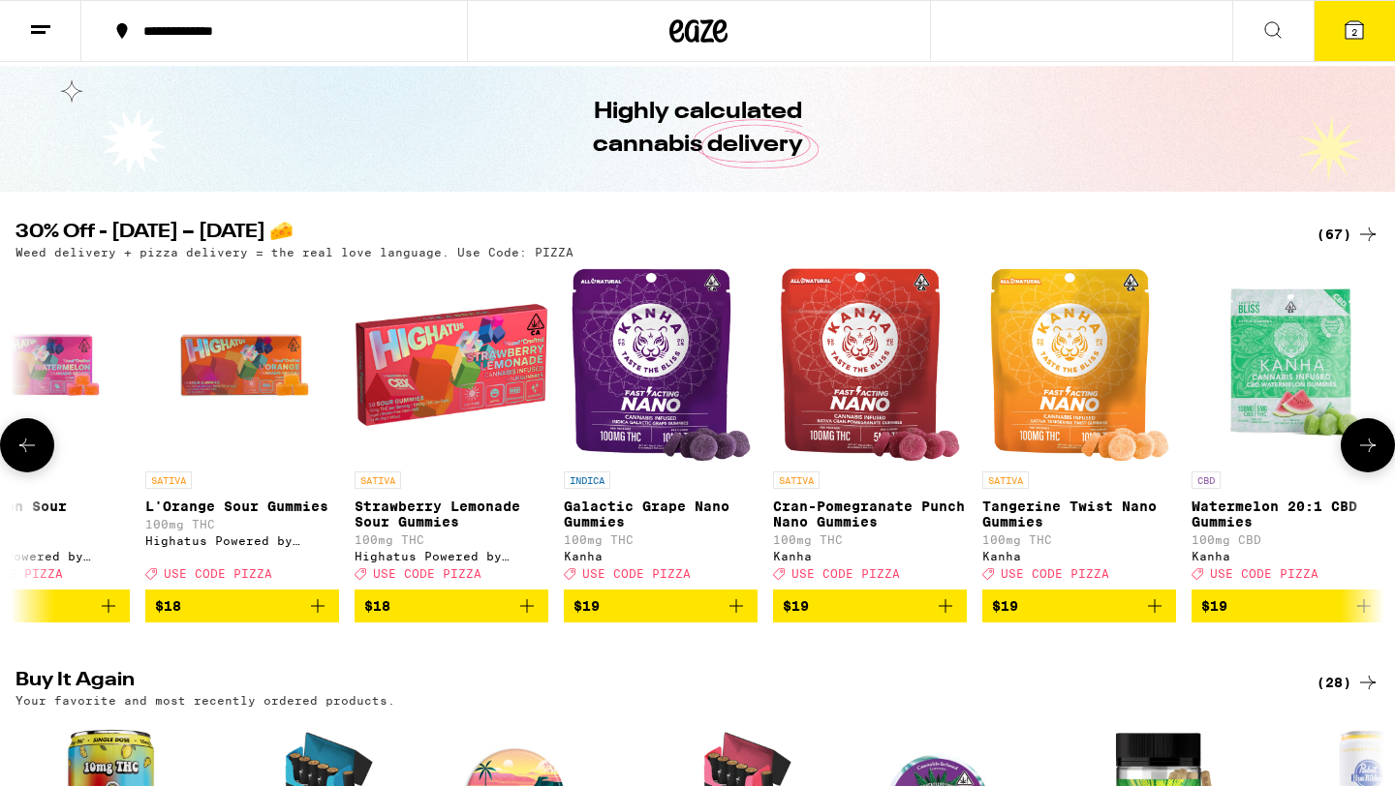
scroll to position [0, 5507]
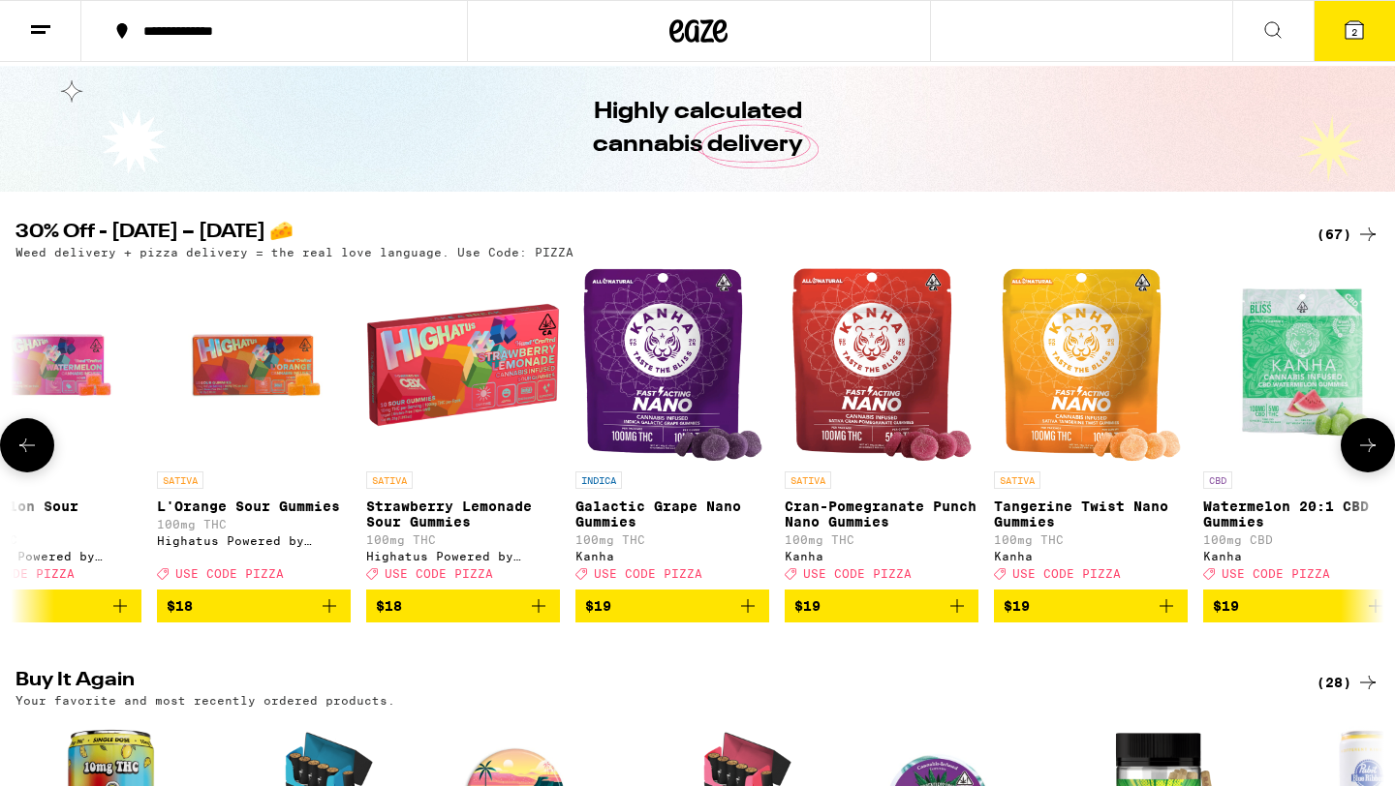
click at [31, 452] on icon at bounding box center [26, 445] width 23 height 23
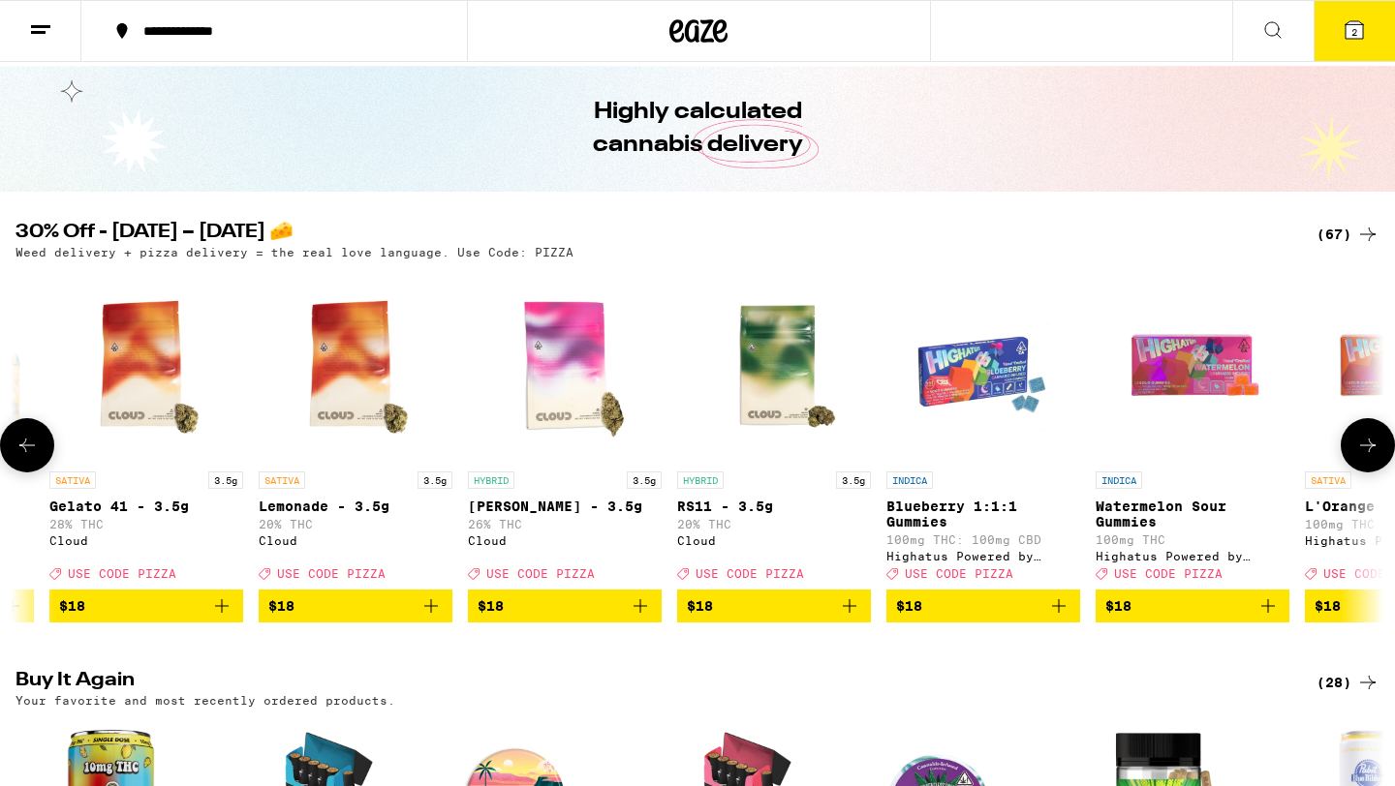
scroll to position [0, 4355]
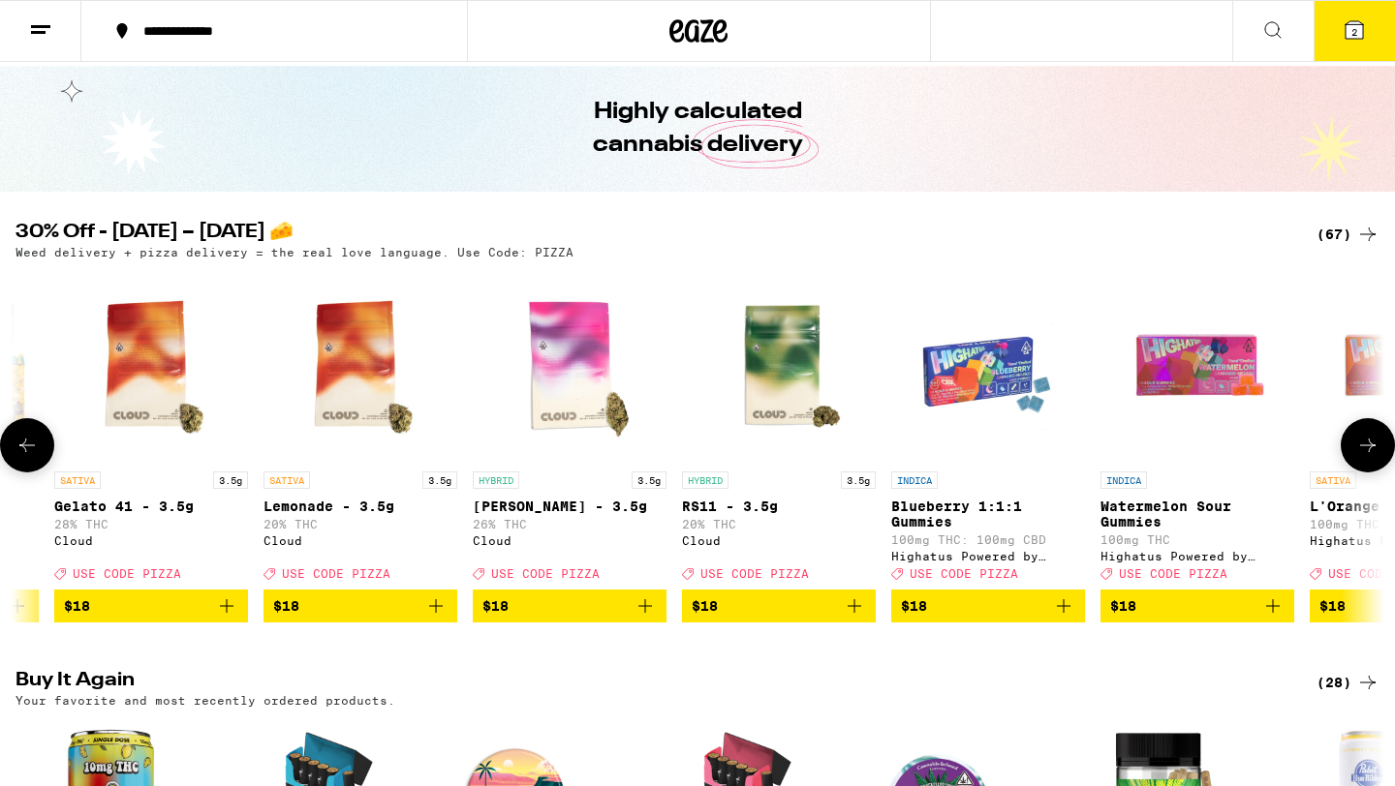
click at [1169, 616] on span "$18" at bounding box center [1197, 606] width 174 height 23
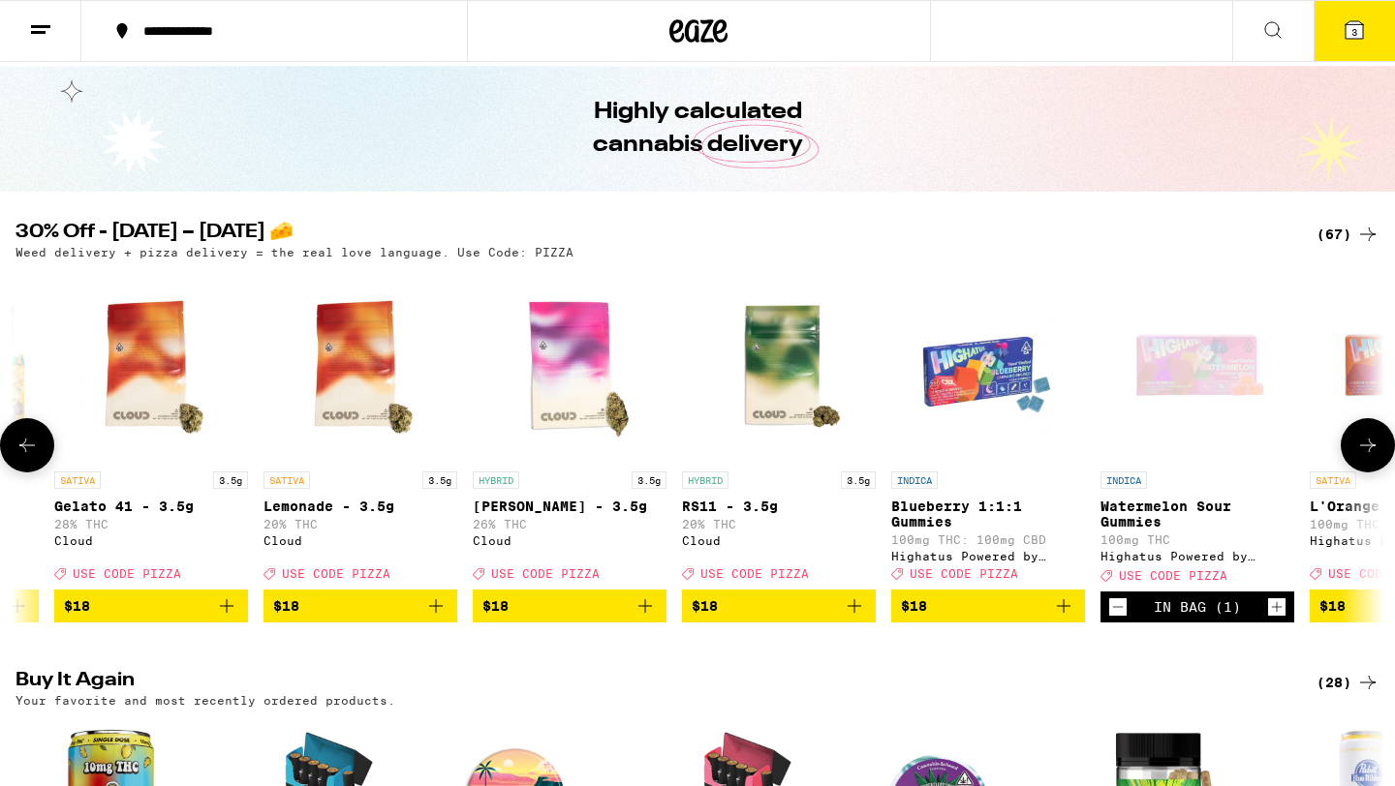
click at [34, 451] on icon at bounding box center [26, 445] width 23 height 23
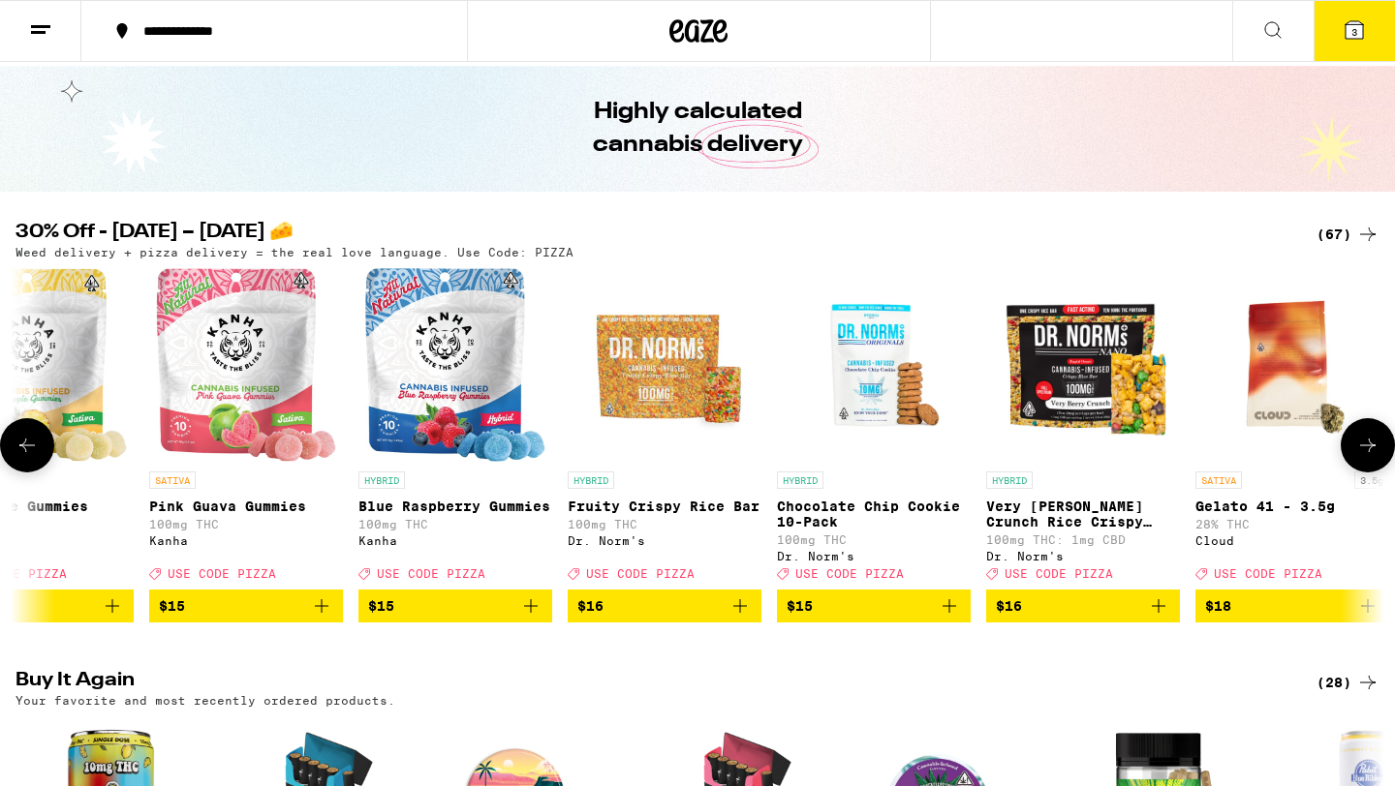
scroll to position [0, 3202]
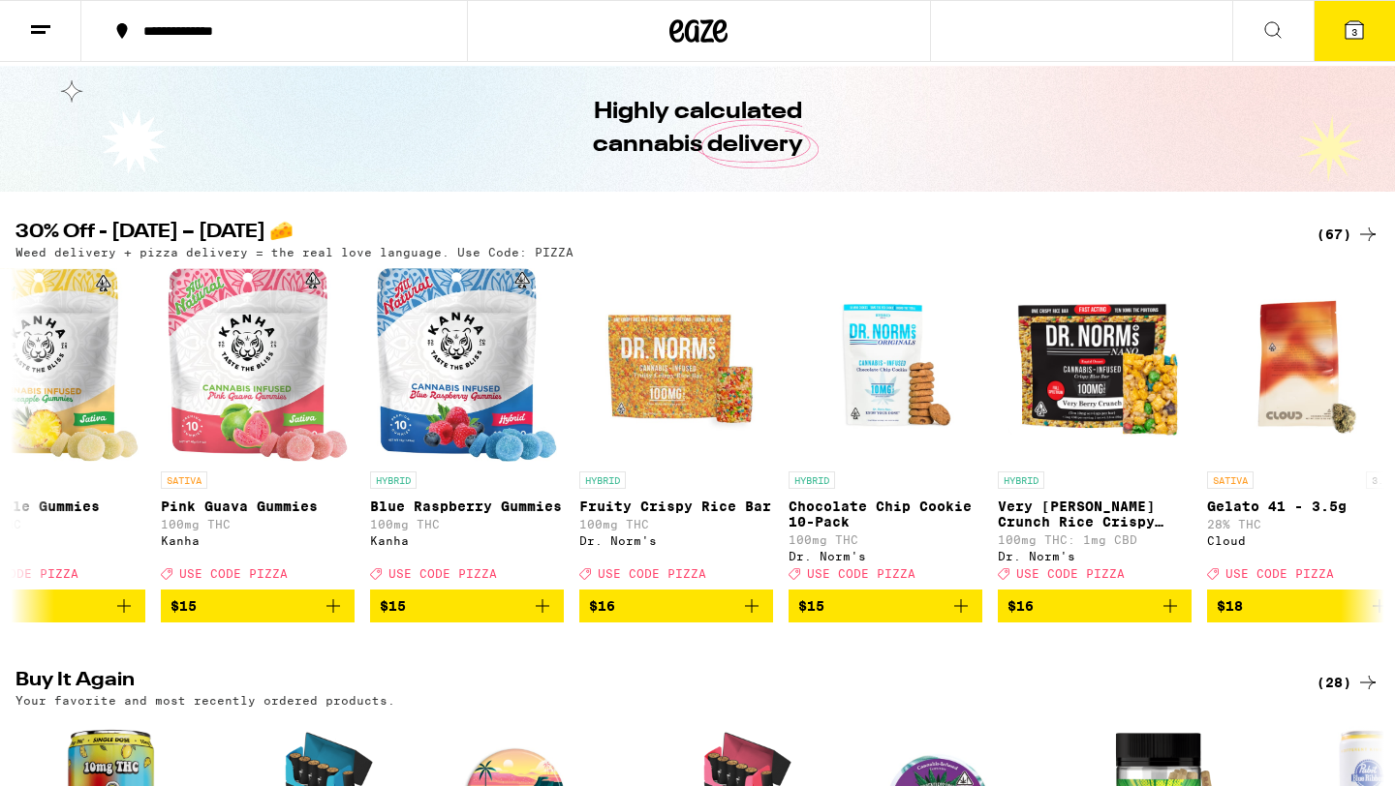
click at [1347, 24] on icon at bounding box center [1353, 29] width 23 height 23
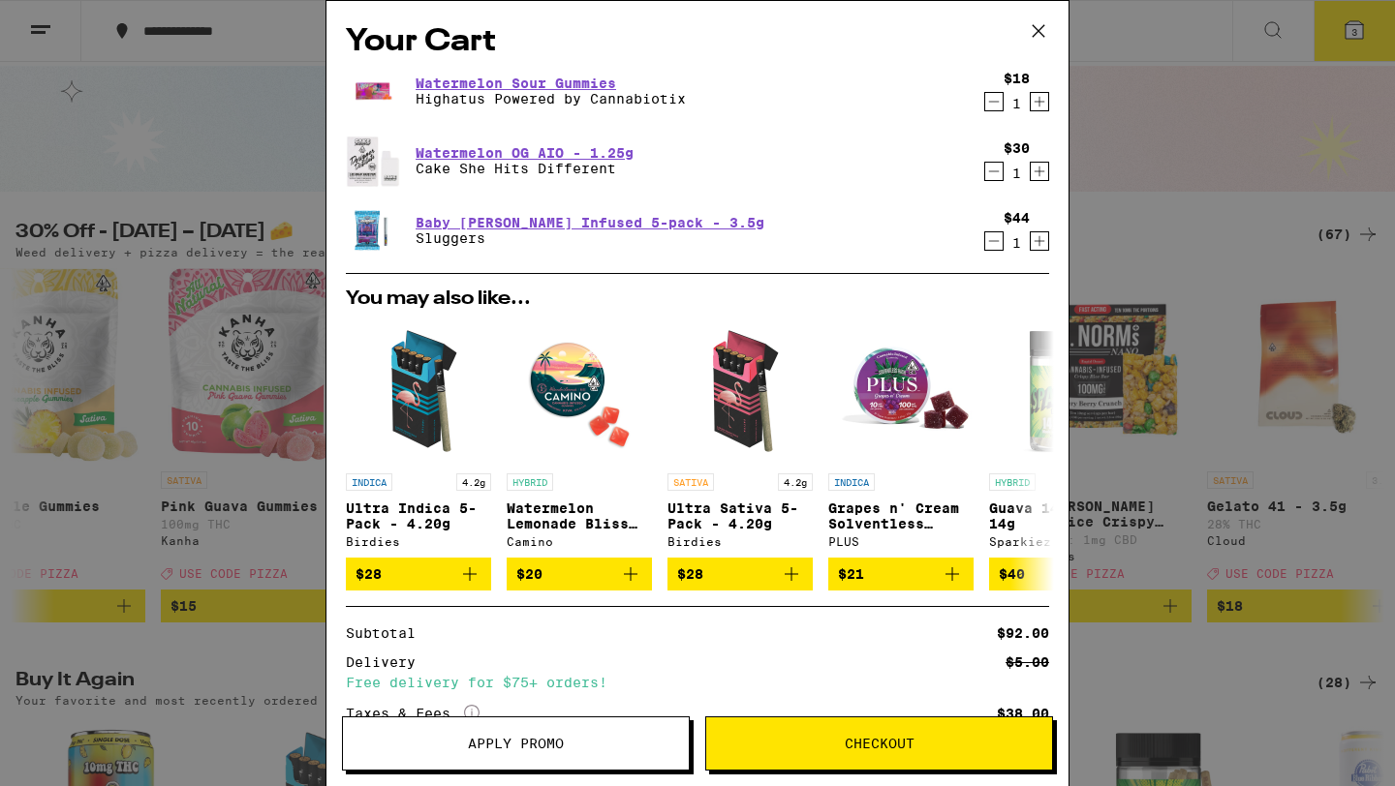
click at [556, 749] on span "Apply Promo" at bounding box center [516, 744] width 96 height 14
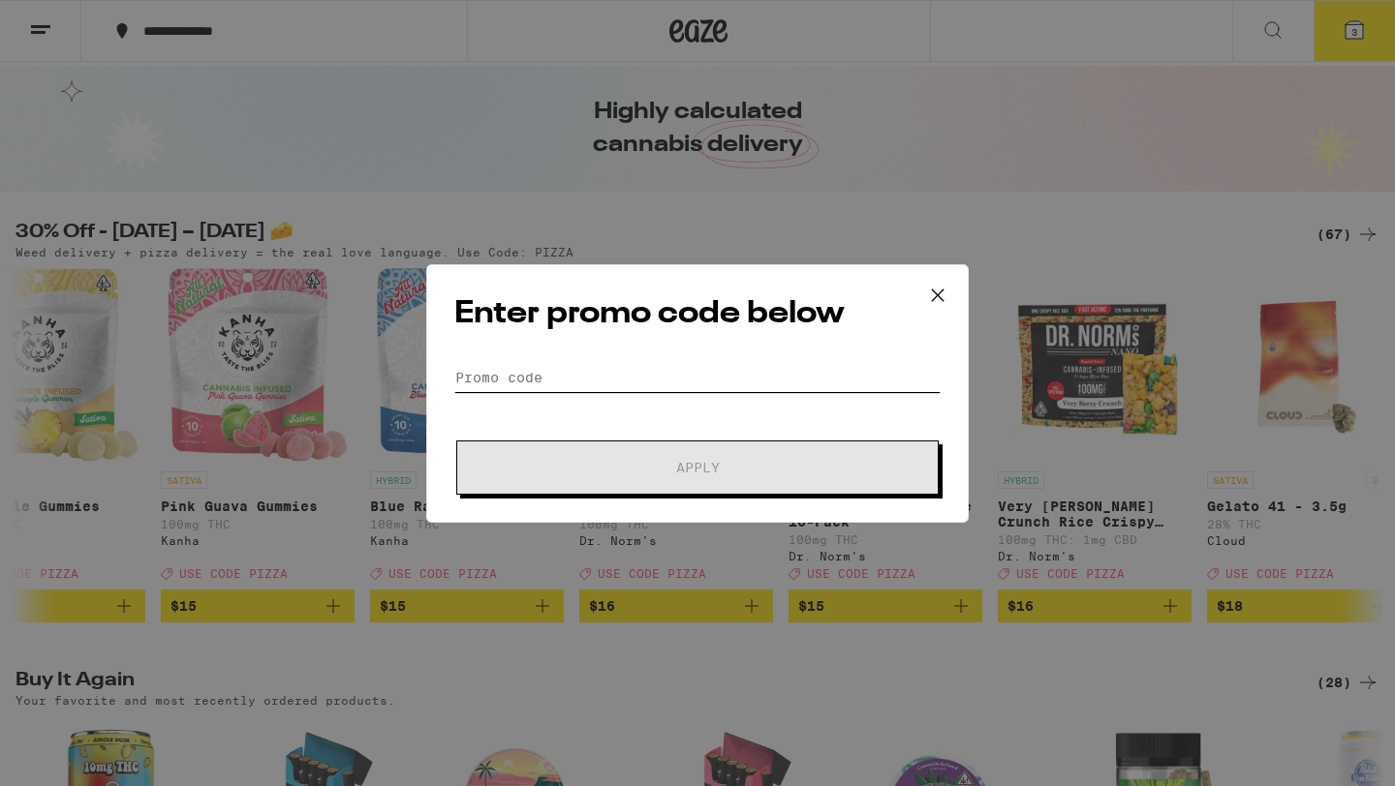
click at [621, 365] on input "Promo Code" at bounding box center [697, 377] width 486 height 29
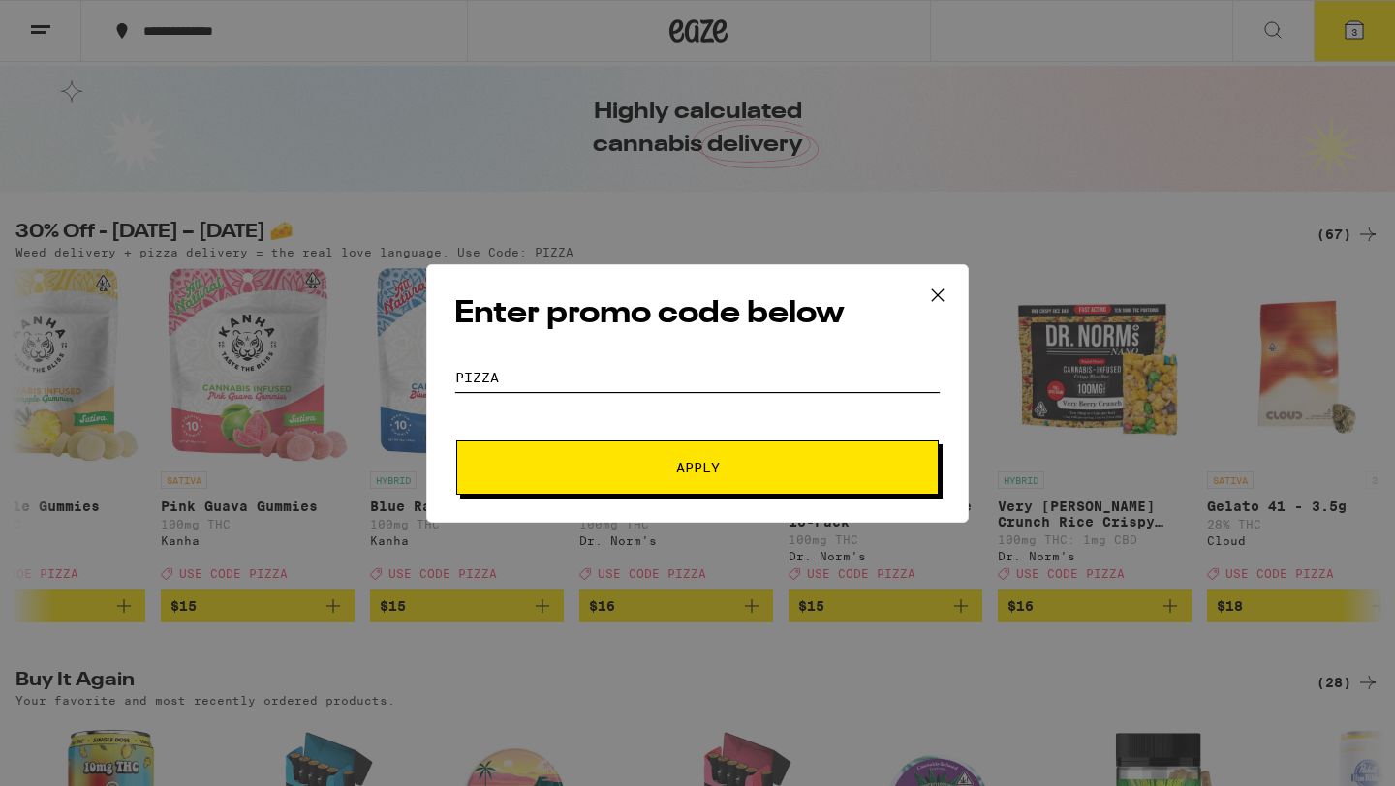
type input "PIZZA"
click at [568, 478] on button "Apply" at bounding box center [697, 468] width 482 height 54
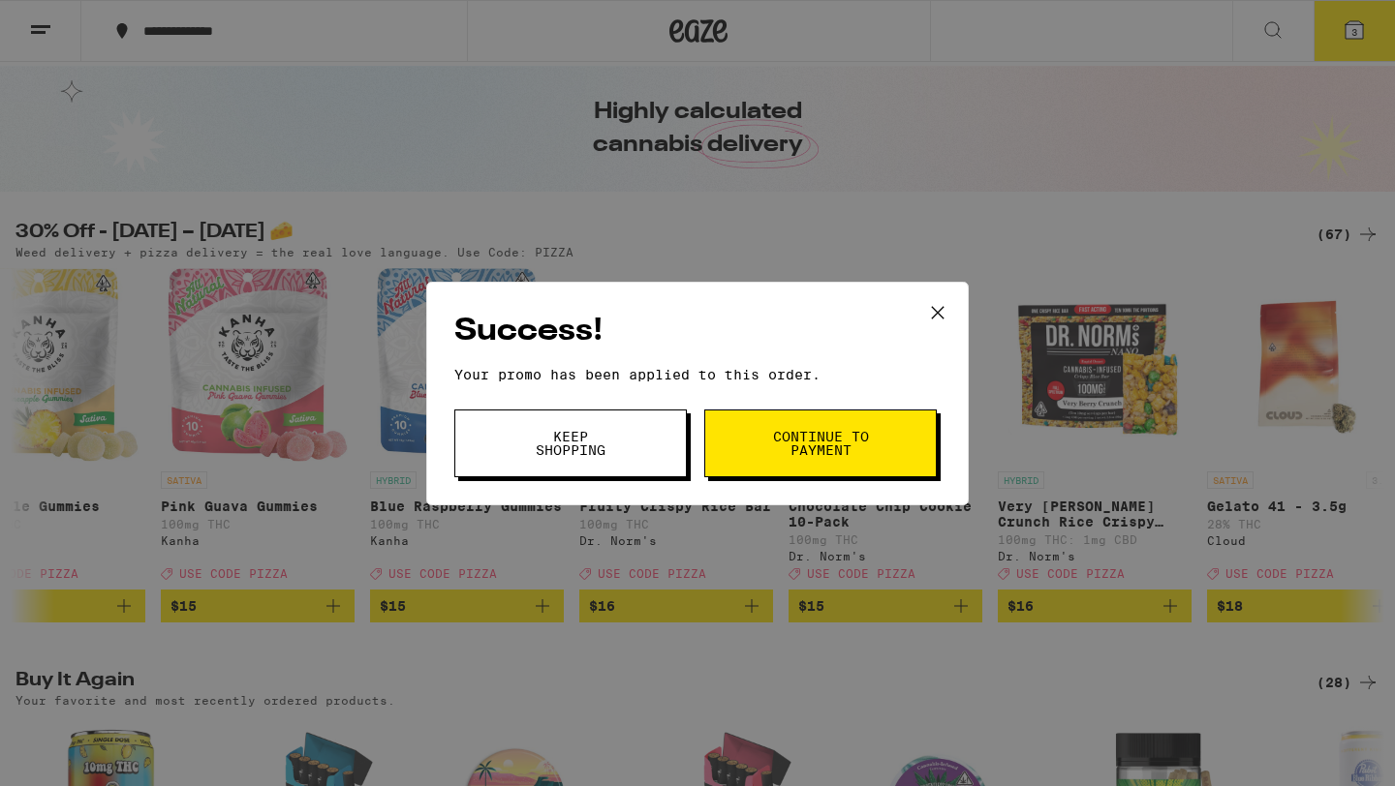
click at [787, 449] on span "Continue to payment" at bounding box center [820, 443] width 99 height 27
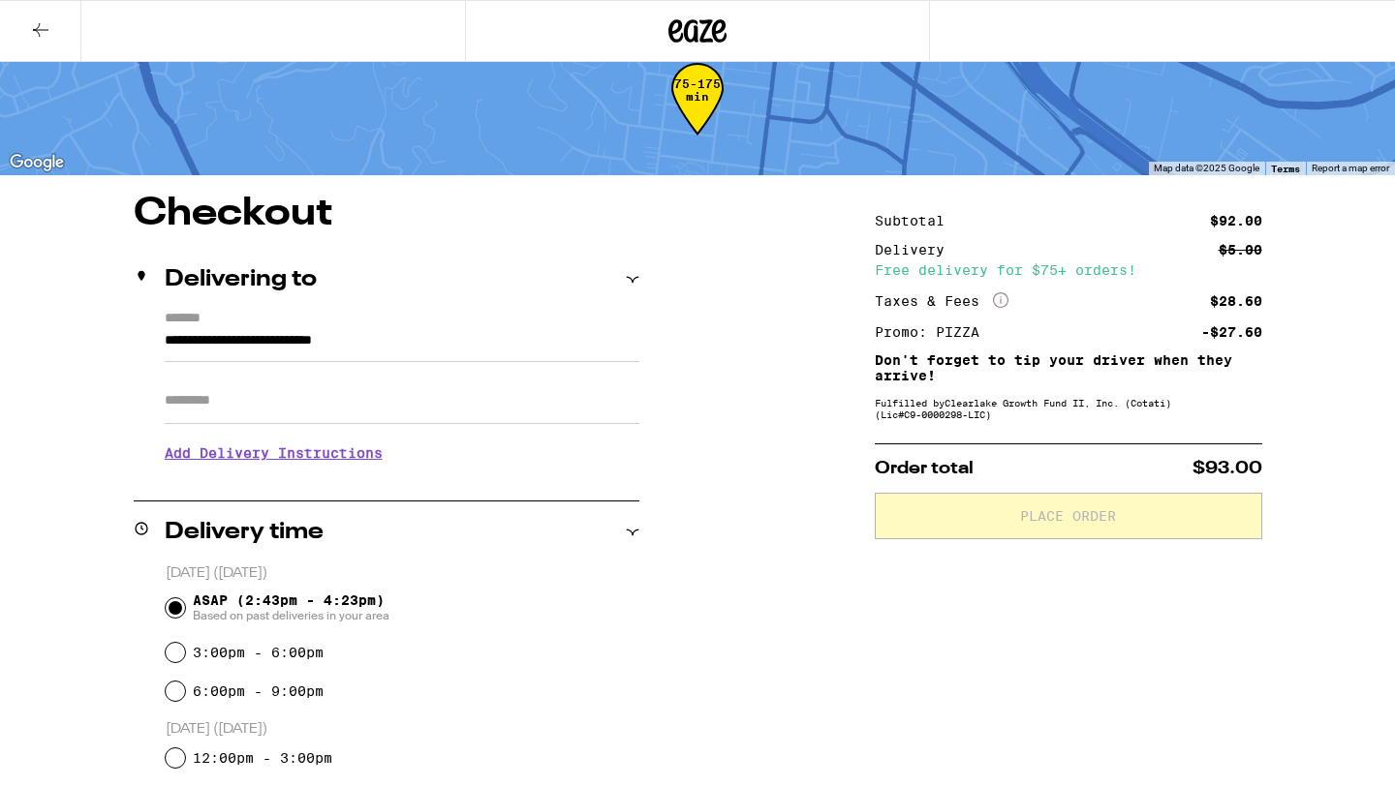
scroll to position [44, 0]
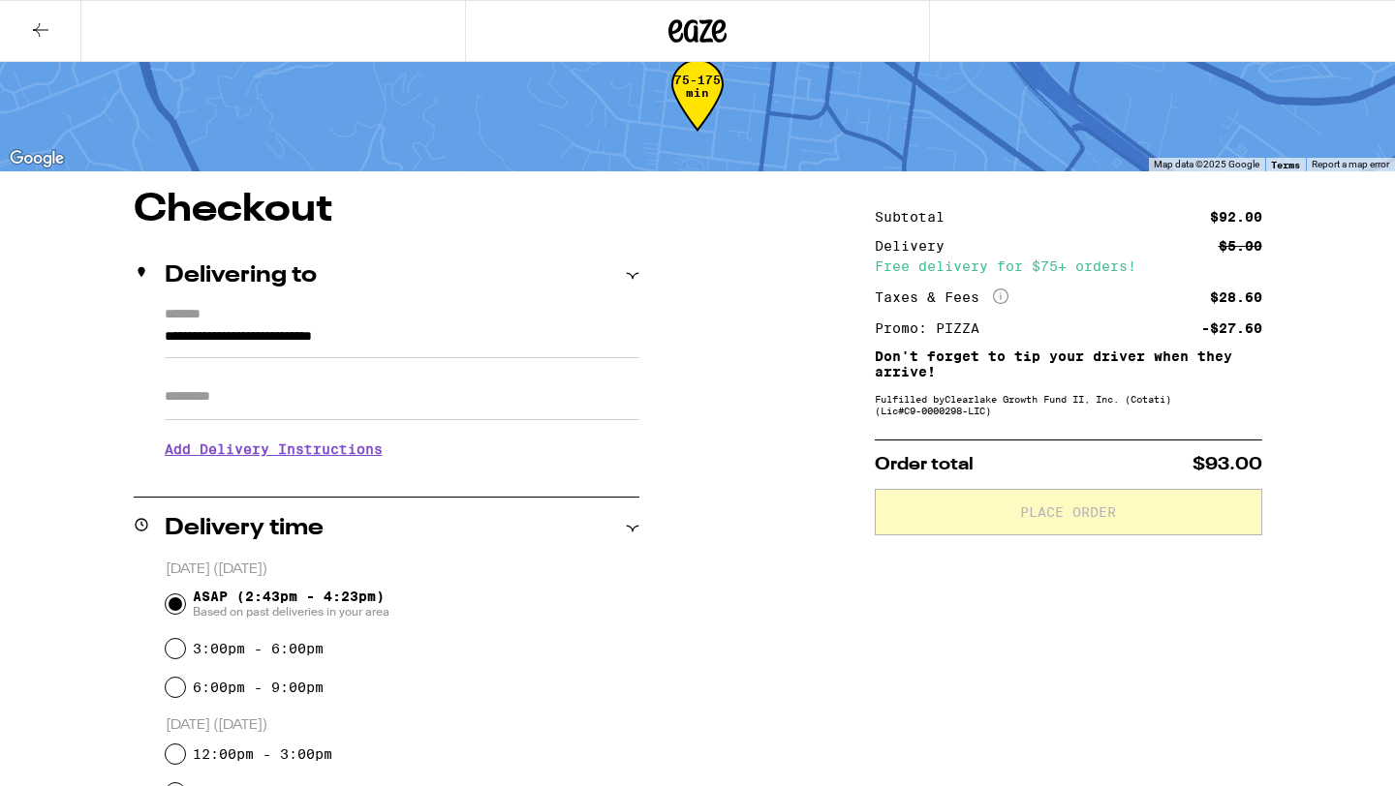
click at [477, 420] on input "Apt/Suite" at bounding box center [402, 397] width 475 height 46
click at [461, 408] on input "Apt/Suite" at bounding box center [402, 397] width 475 height 46
type input "******"
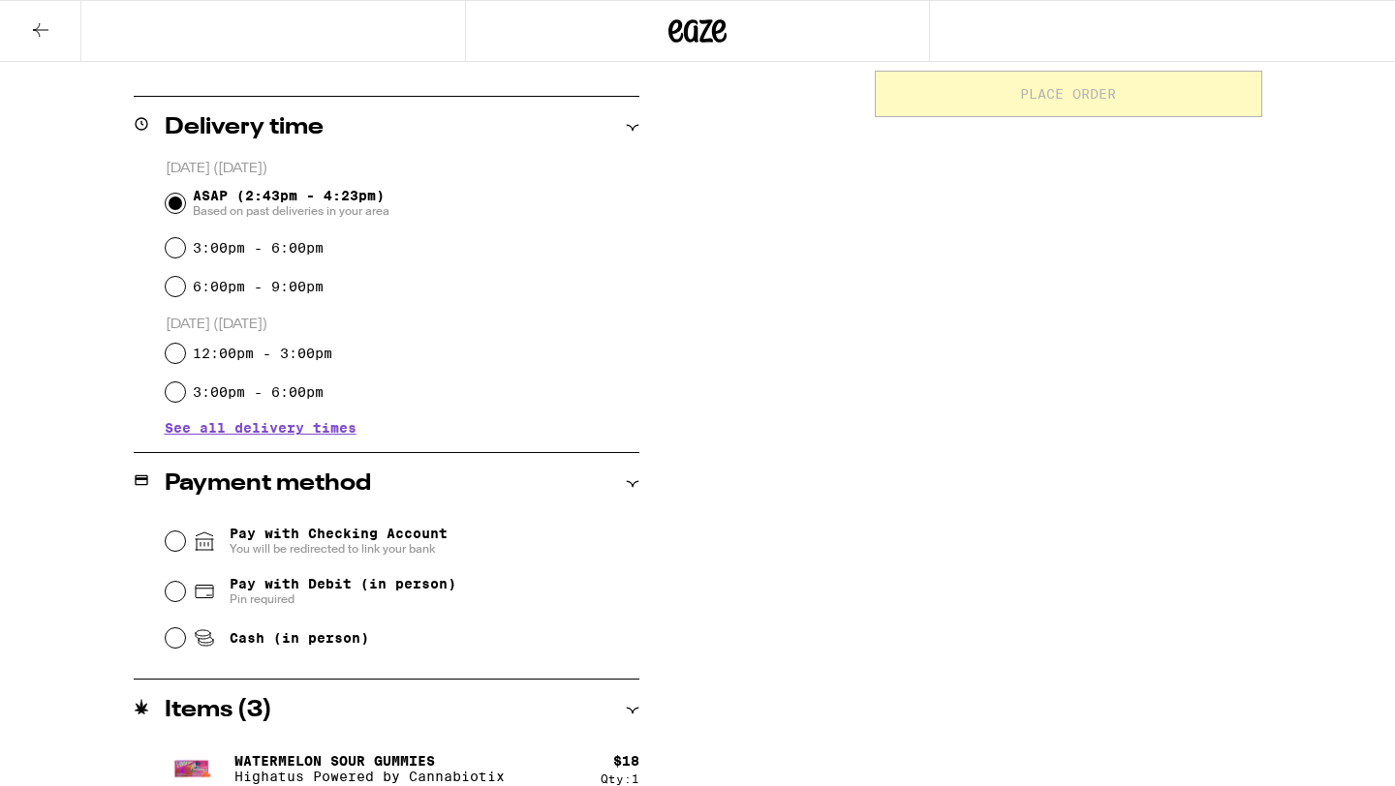
scroll to position [491, 0]
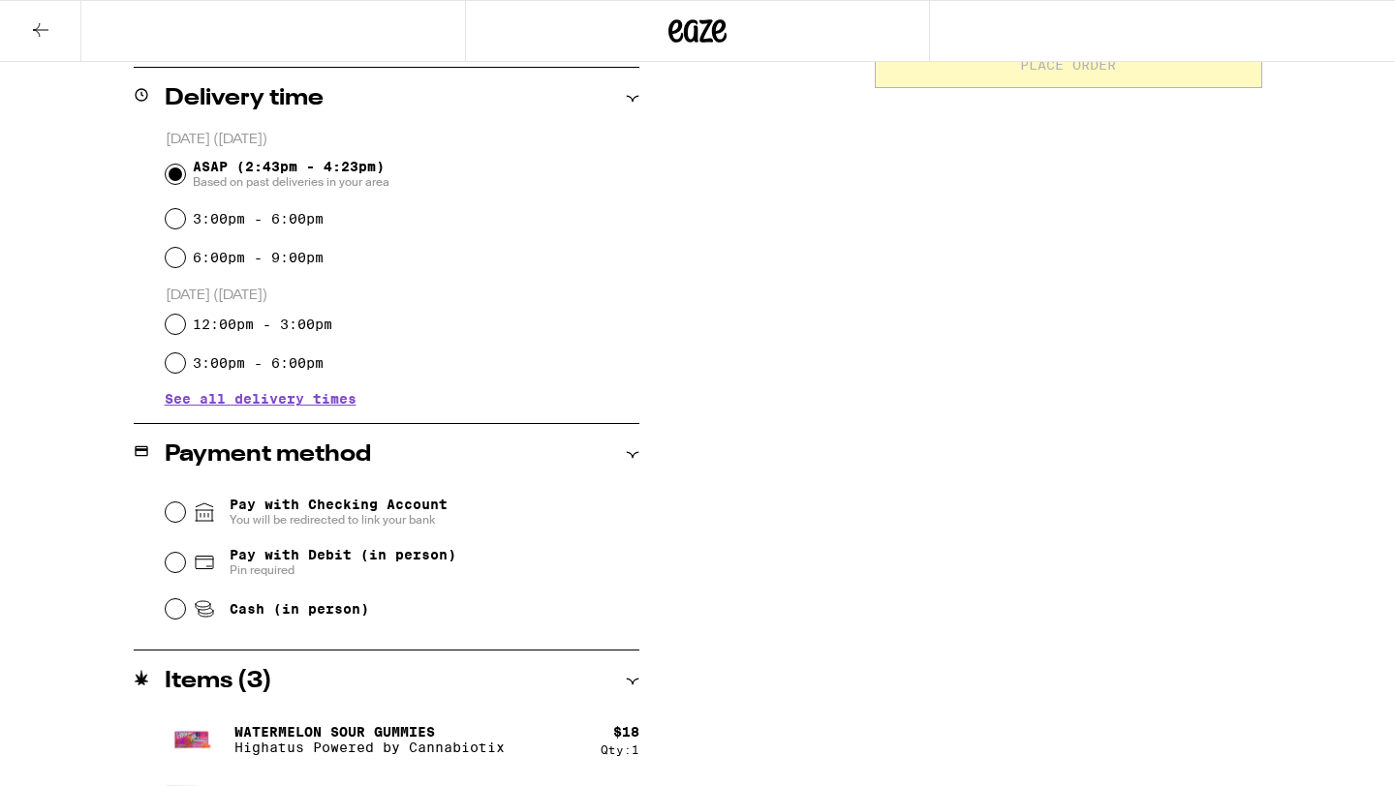
click at [262, 562] on span "Pay with Debit (in person)" at bounding box center [343, 554] width 227 height 15
click at [185, 562] on input "Pay with Debit (in person) Pin required" at bounding box center [175, 562] width 19 height 19
radio input "true"
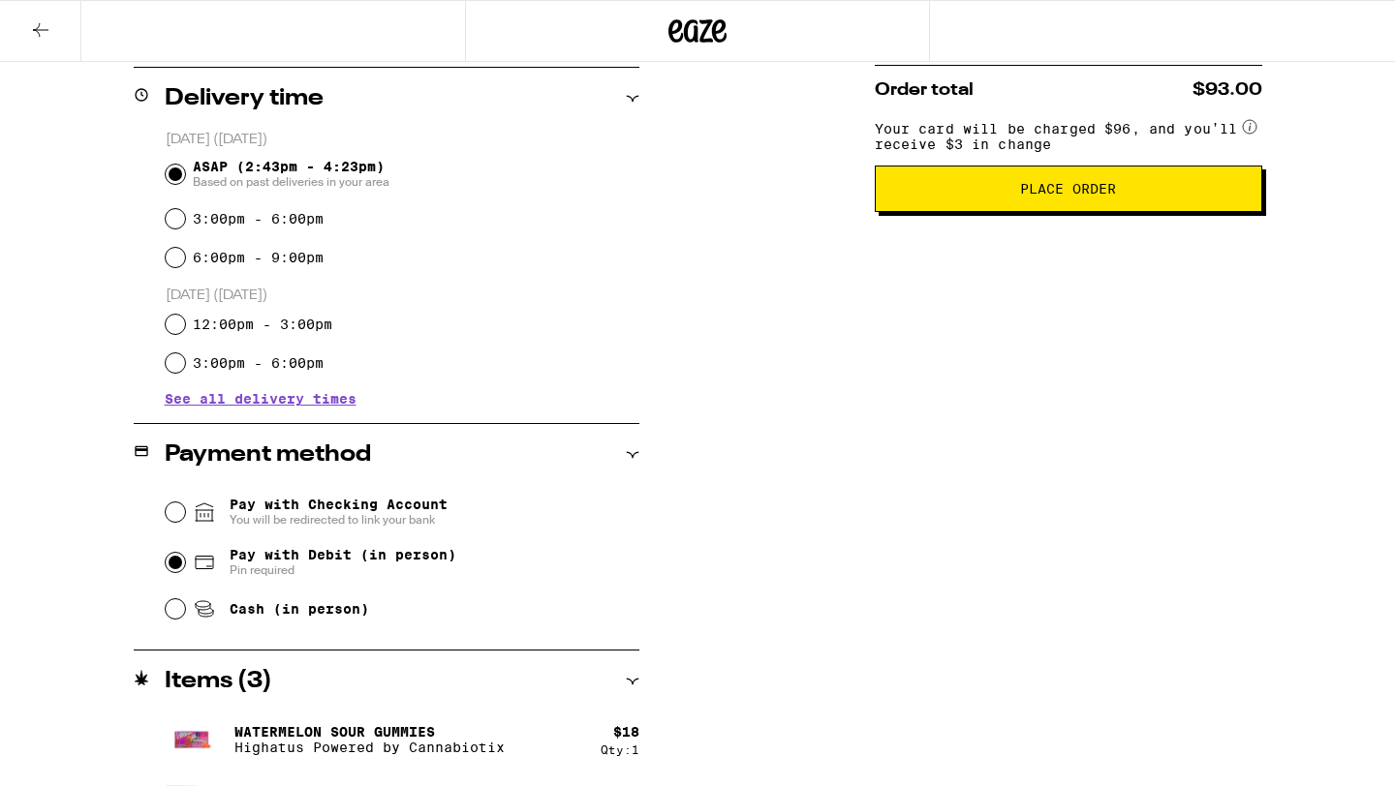
click at [1114, 196] on span "Place Order" at bounding box center [1068, 189] width 96 height 14
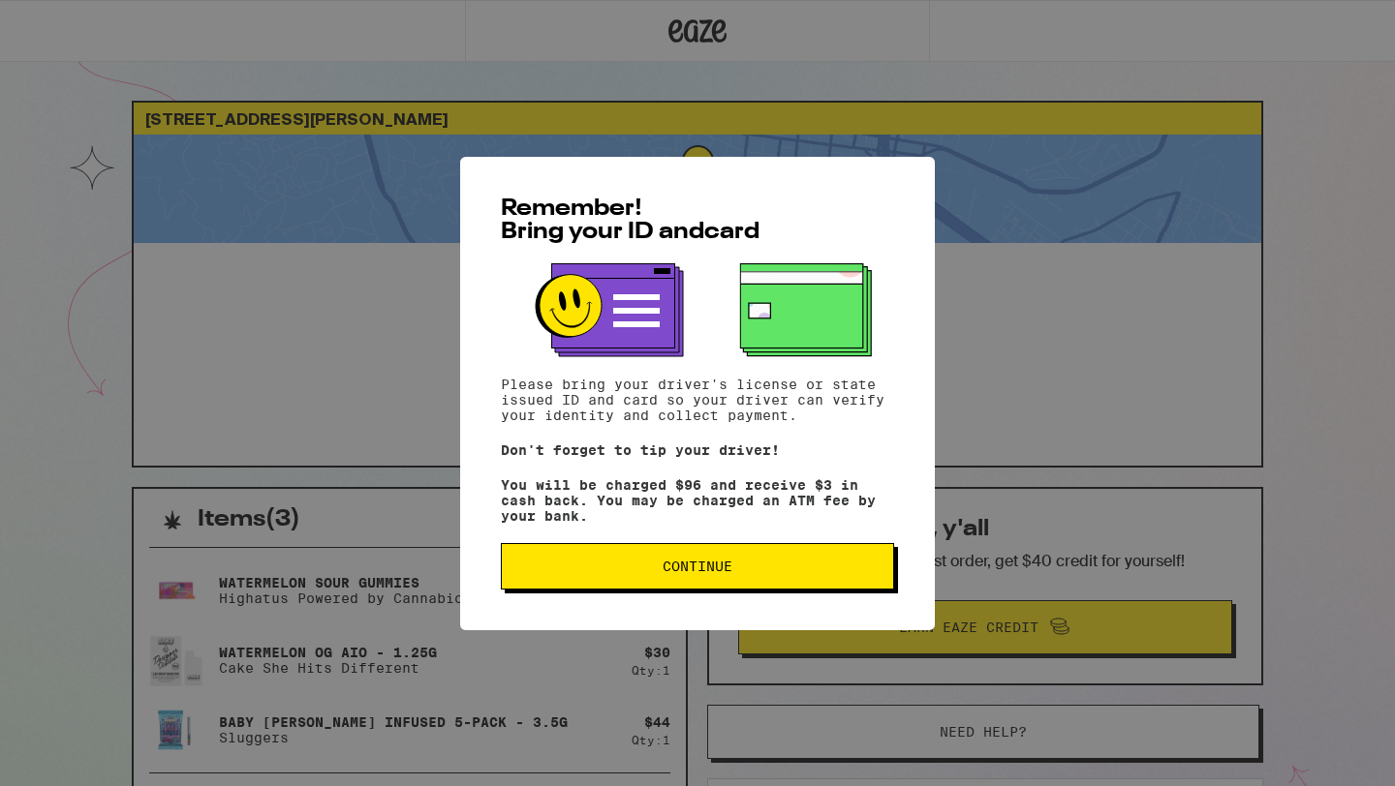
click at [727, 583] on button "Continue" at bounding box center [697, 566] width 393 height 46
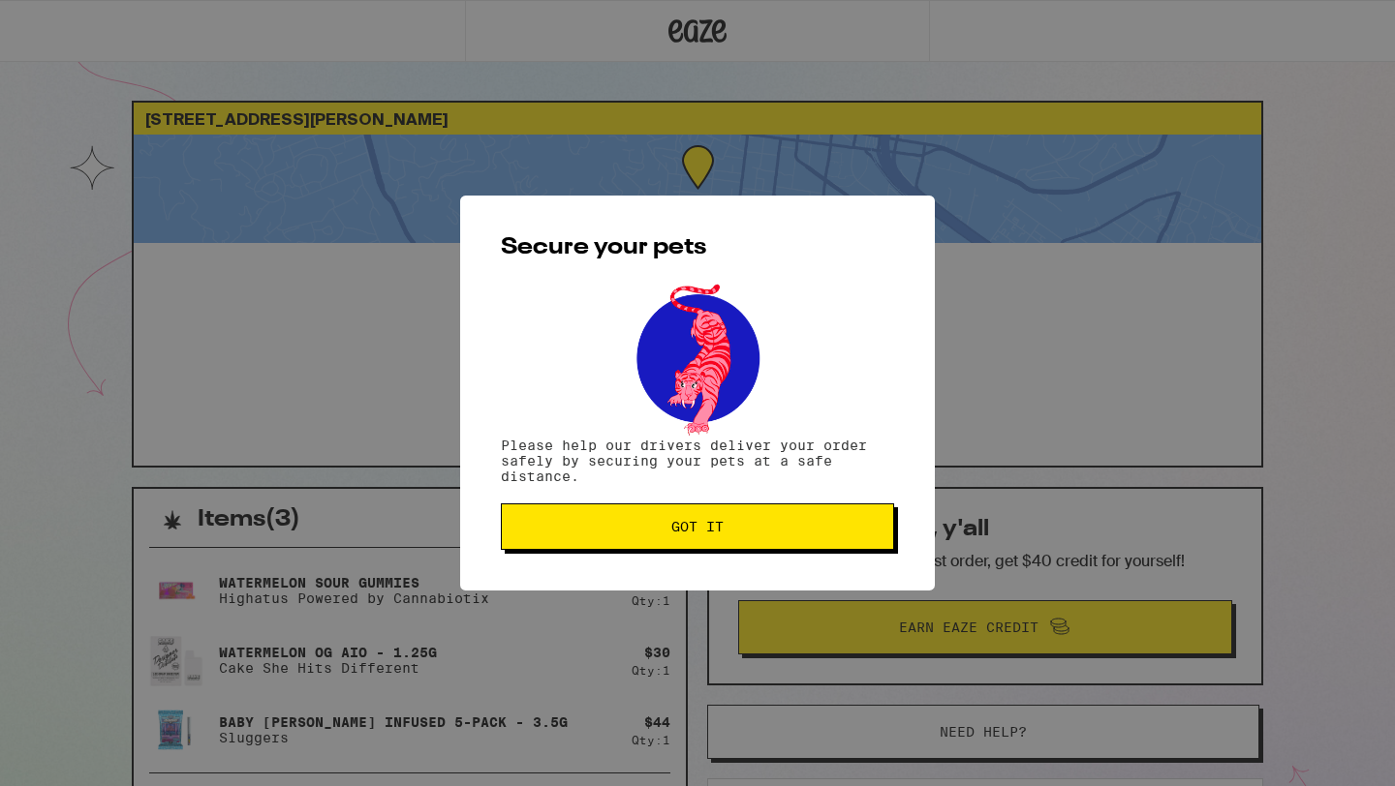
click at [677, 540] on button "Got it" at bounding box center [697, 527] width 393 height 46
